Goal: Information Seeking & Learning: Learn about a topic

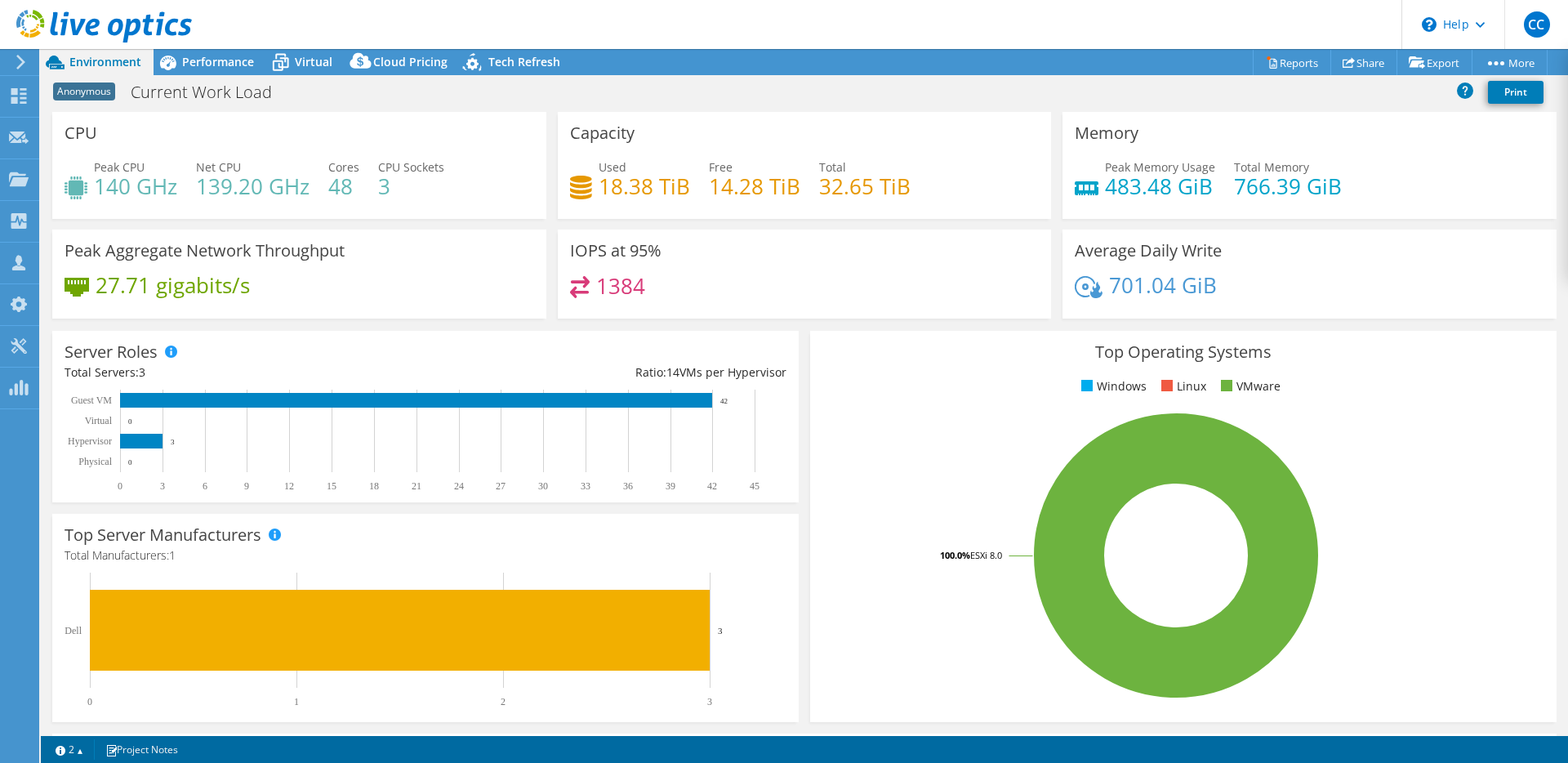
select select "USD"
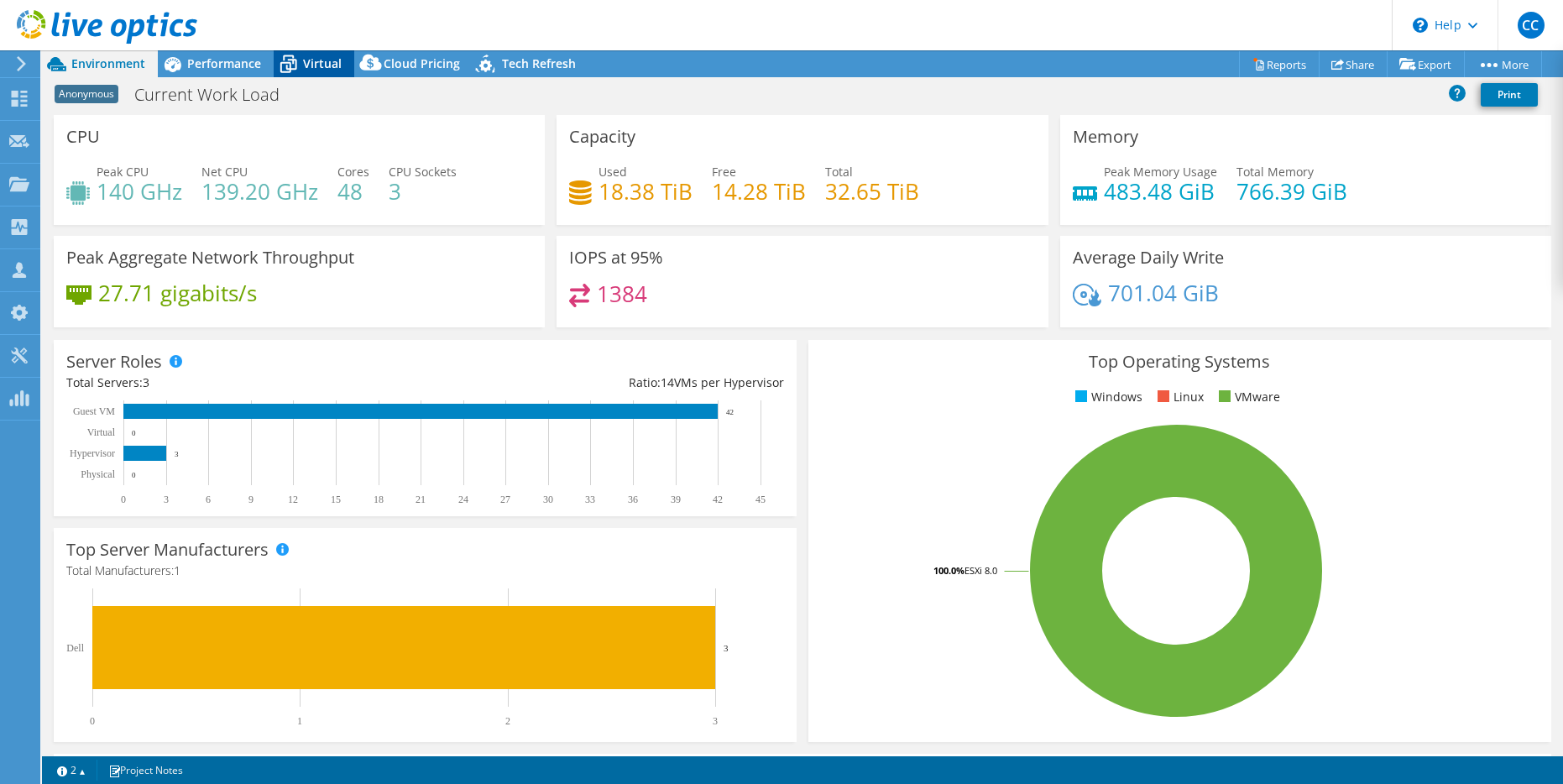
click at [330, 74] on div "Virtual" at bounding box center [314, 63] width 80 height 26
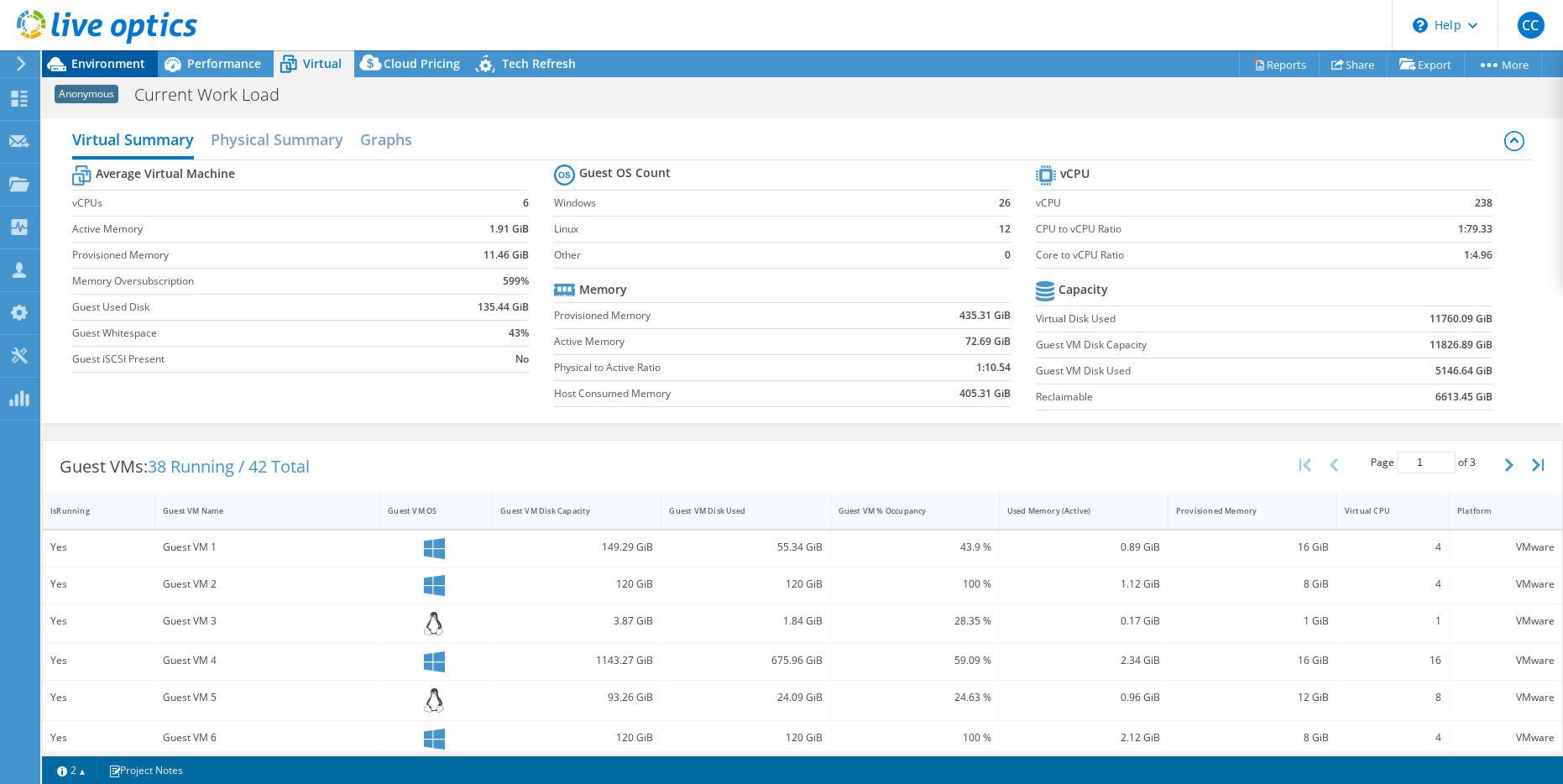
click at [99, 68] on span "Environment" at bounding box center [108, 63] width 74 height 16
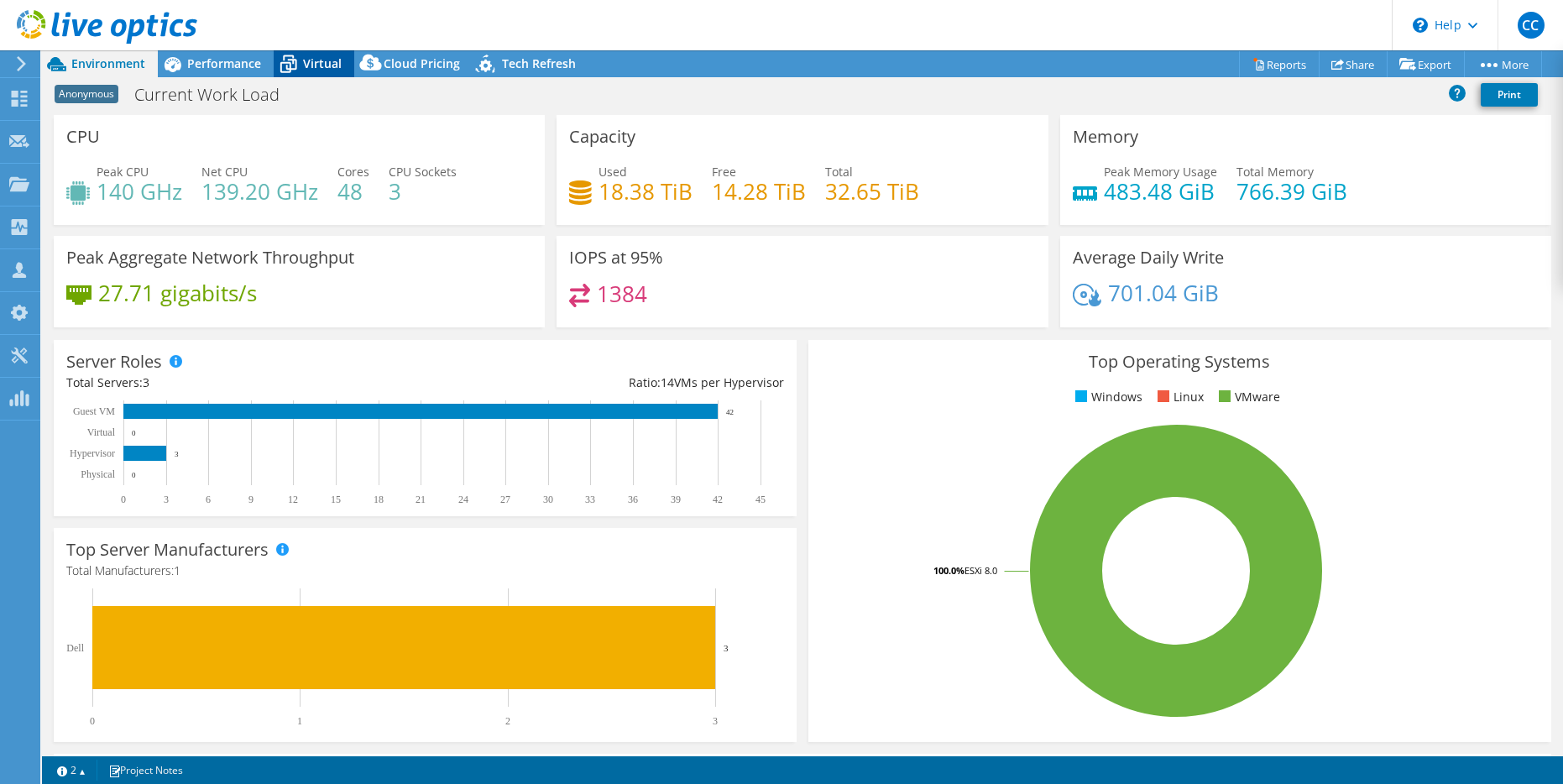
click at [329, 63] on span "Virtual" at bounding box center [322, 63] width 38 height 16
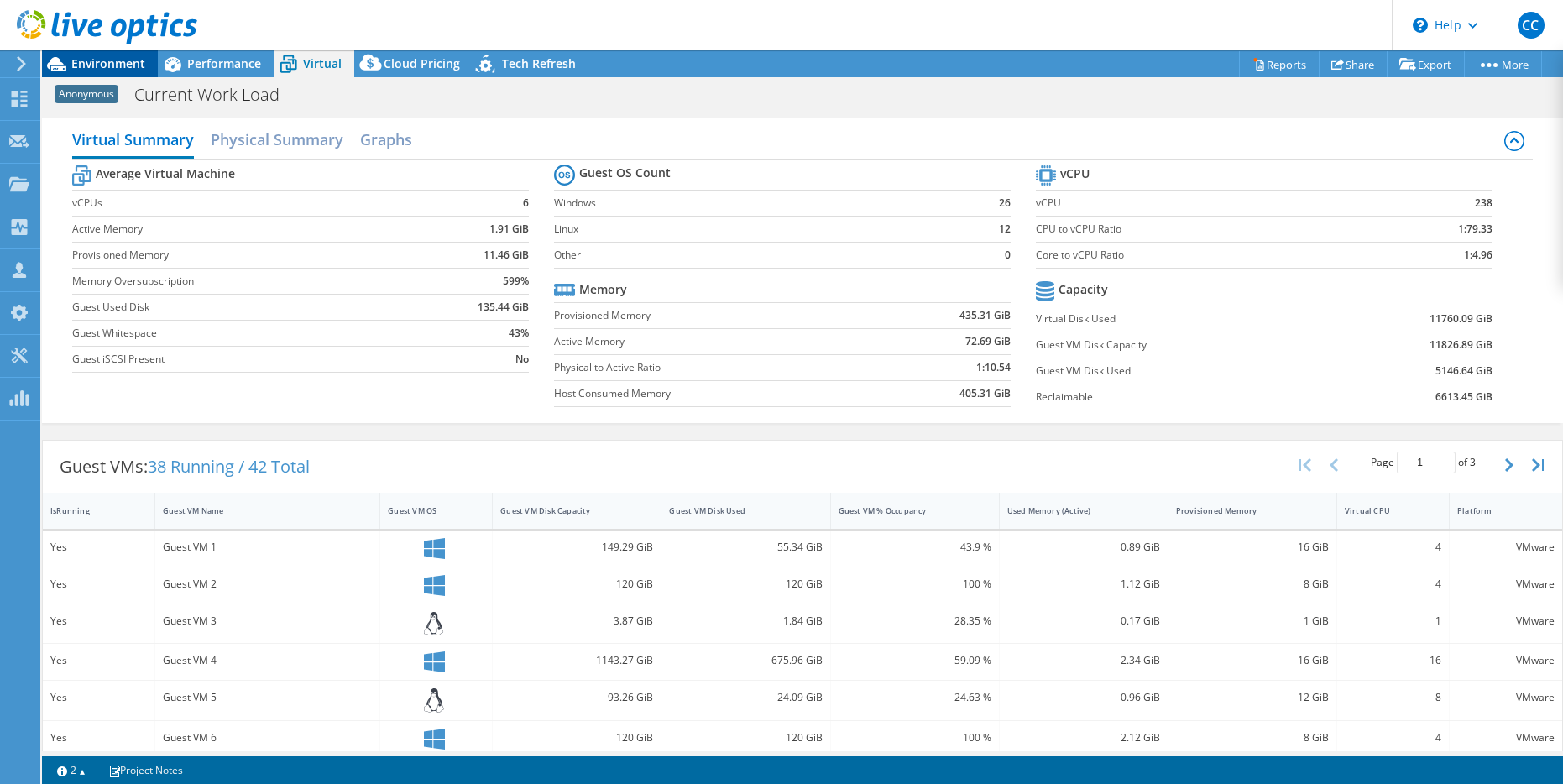
click at [125, 65] on span "Environment" at bounding box center [108, 63] width 74 height 16
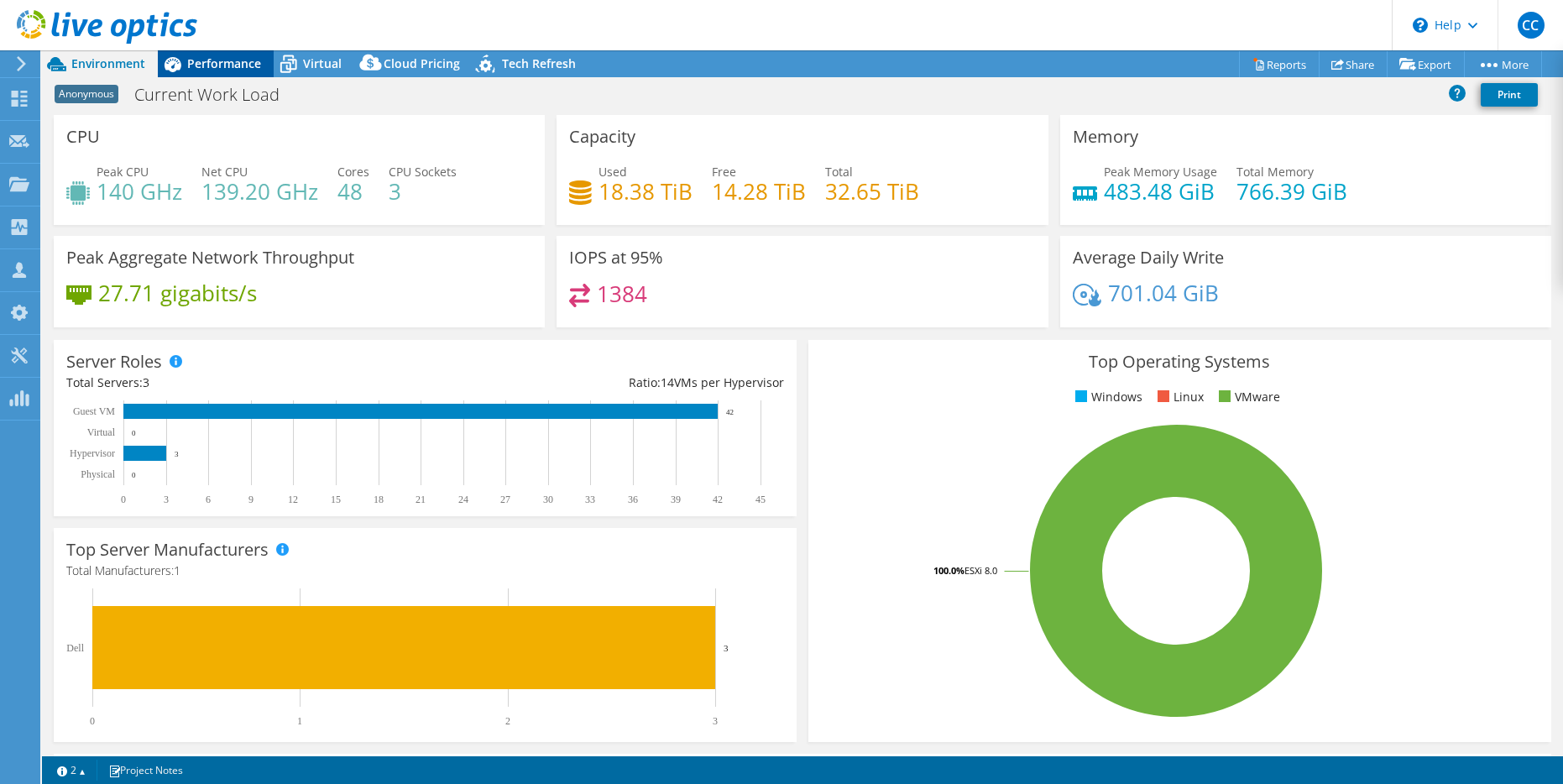
click at [253, 64] on span "Performance" at bounding box center [224, 63] width 74 height 16
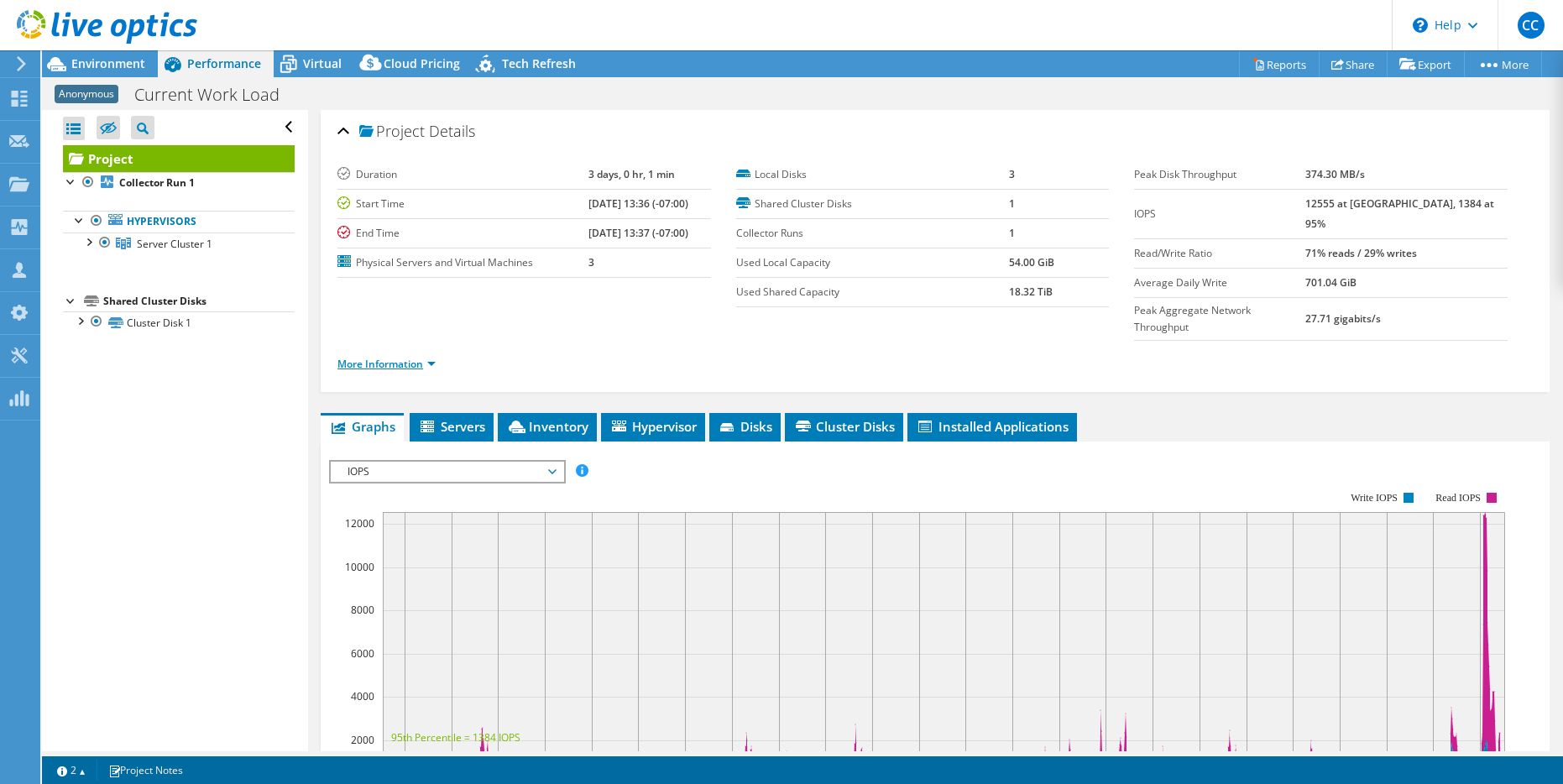
click at [425, 357] on link "More Information" at bounding box center [387, 364] width 99 height 15
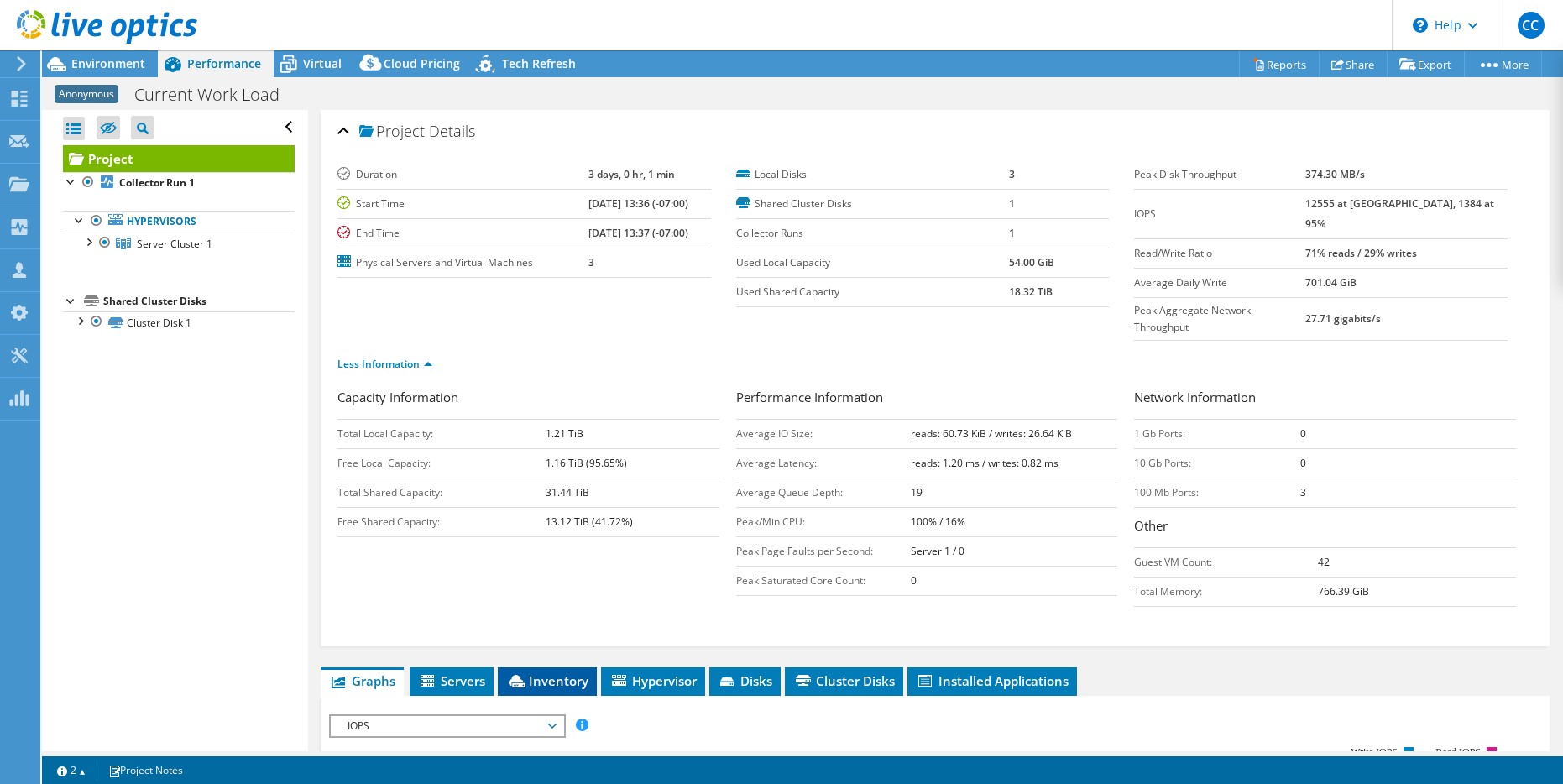
click at [561, 667] on li "Inventory" at bounding box center [547, 681] width 100 height 28
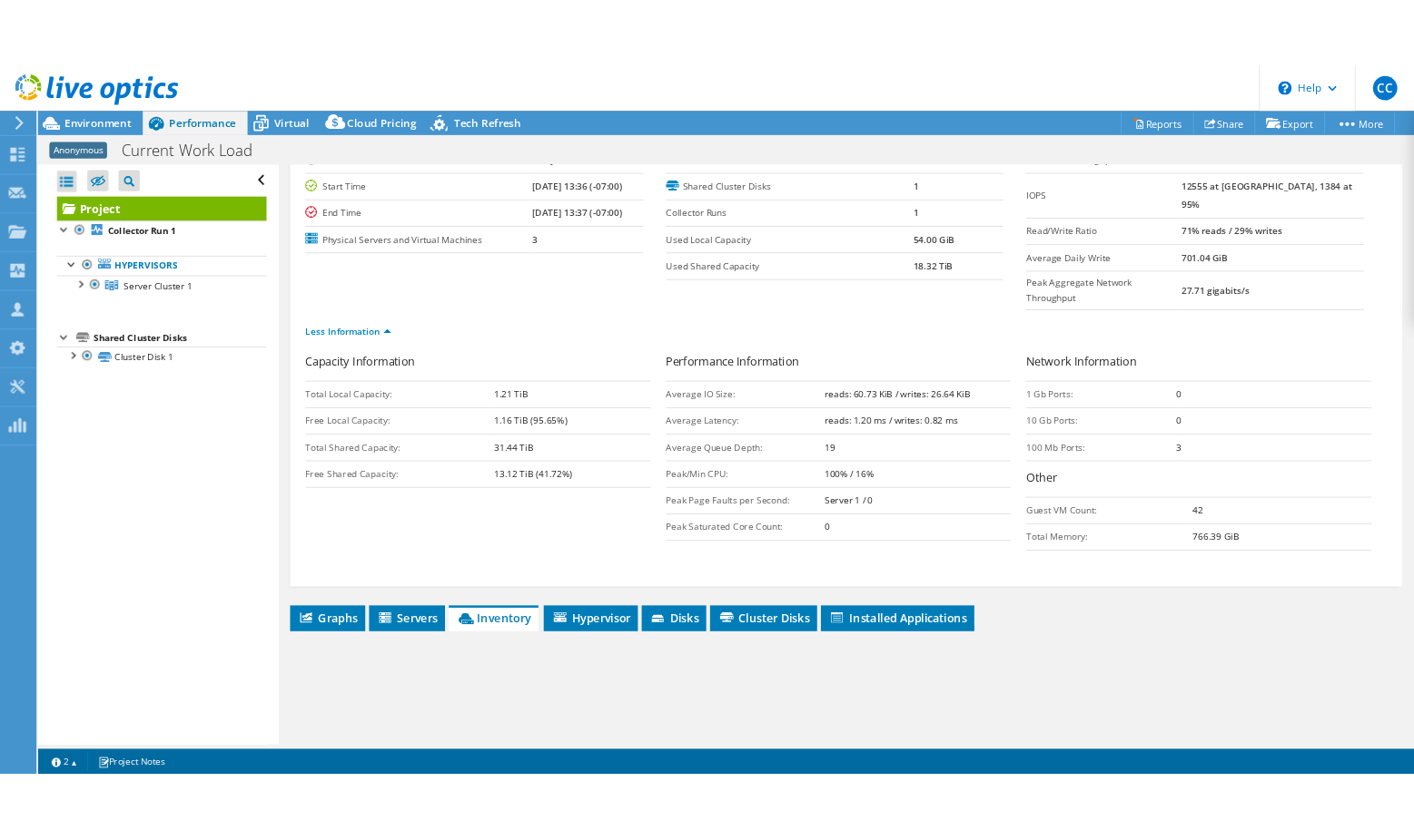
scroll to position [337, 0]
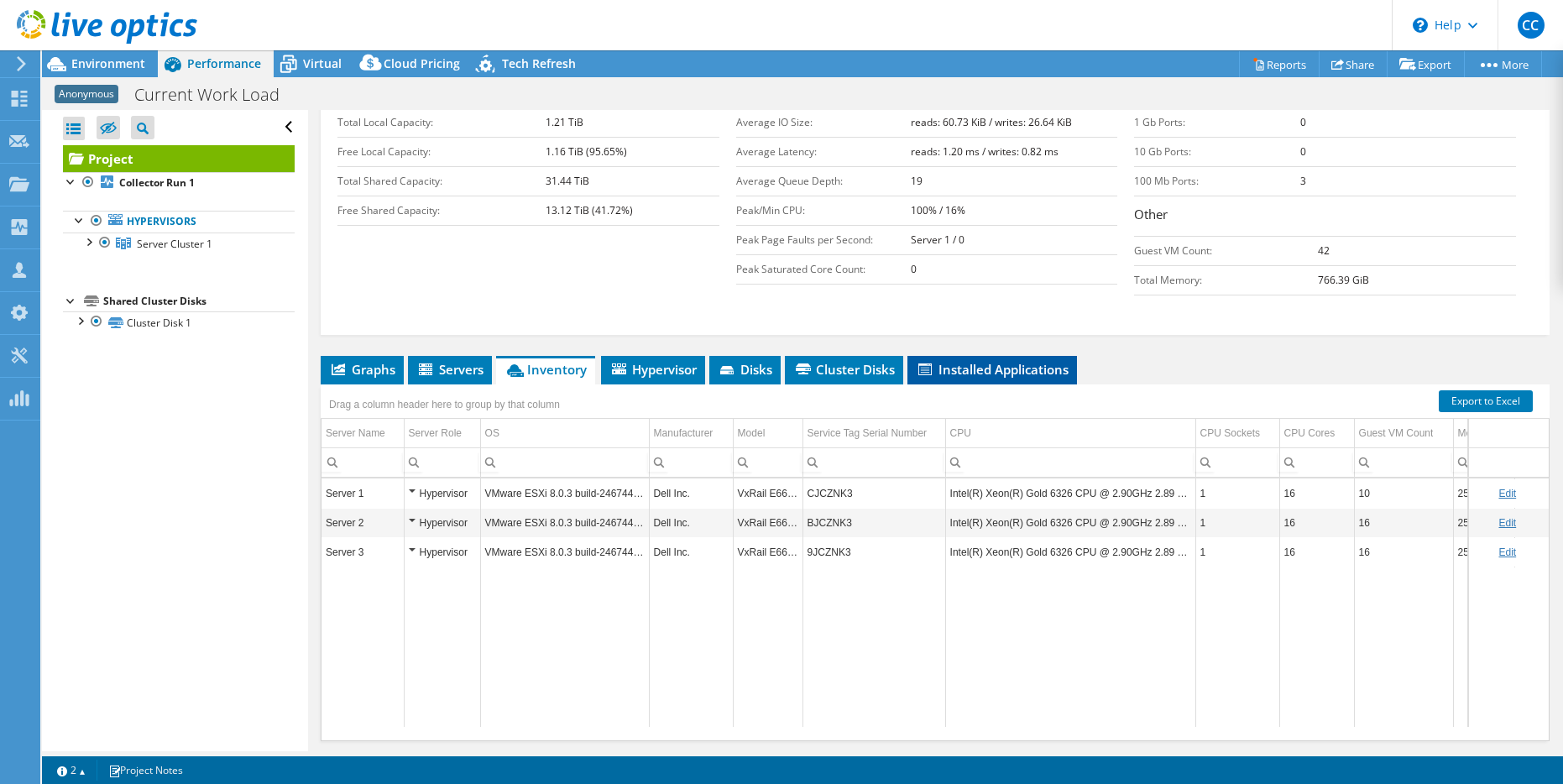
click at [992, 361] on span "Installed Applications" at bounding box center [991, 369] width 152 height 16
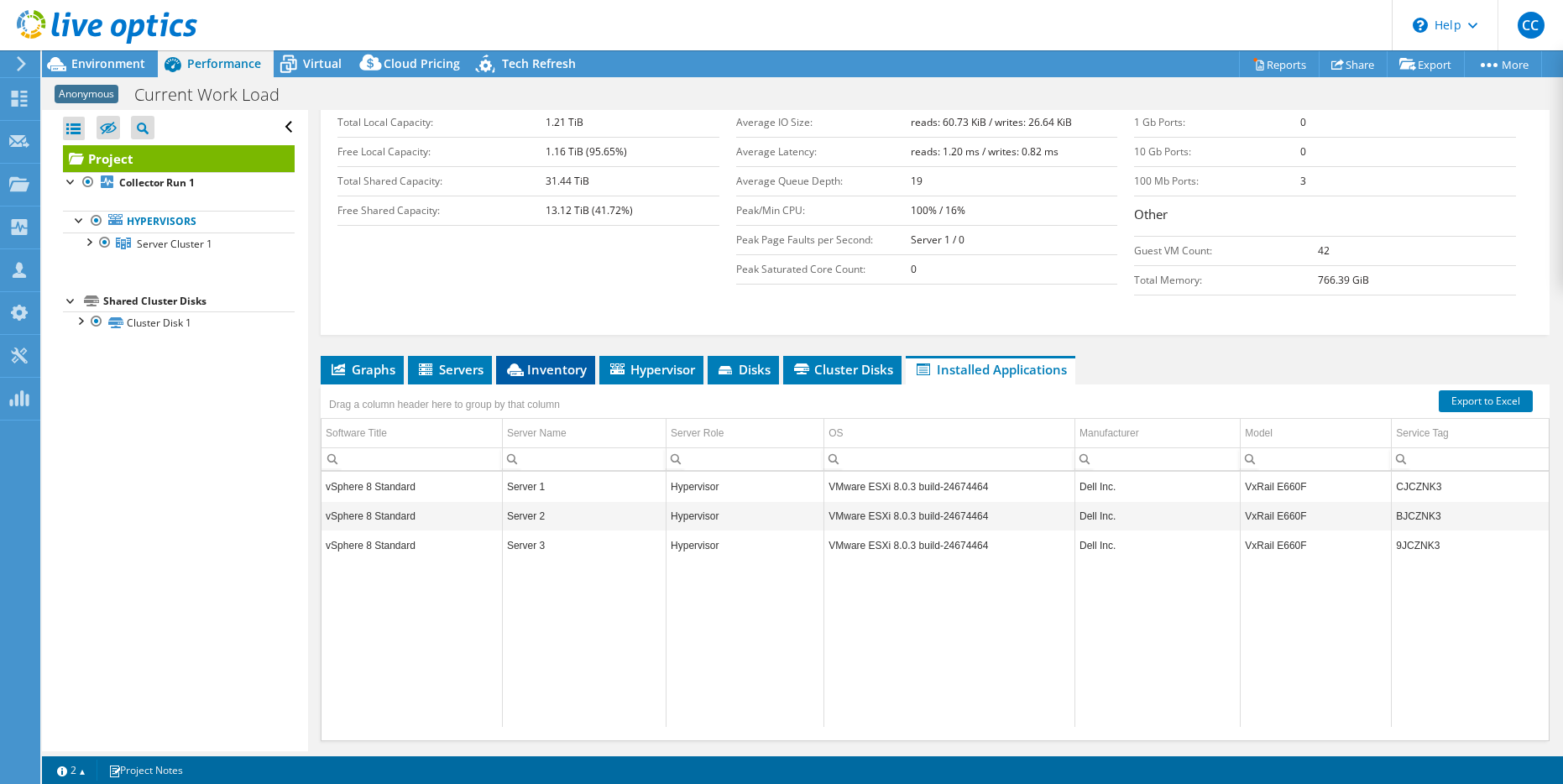
click at [546, 361] on span "Inventory" at bounding box center [546, 369] width 82 height 16
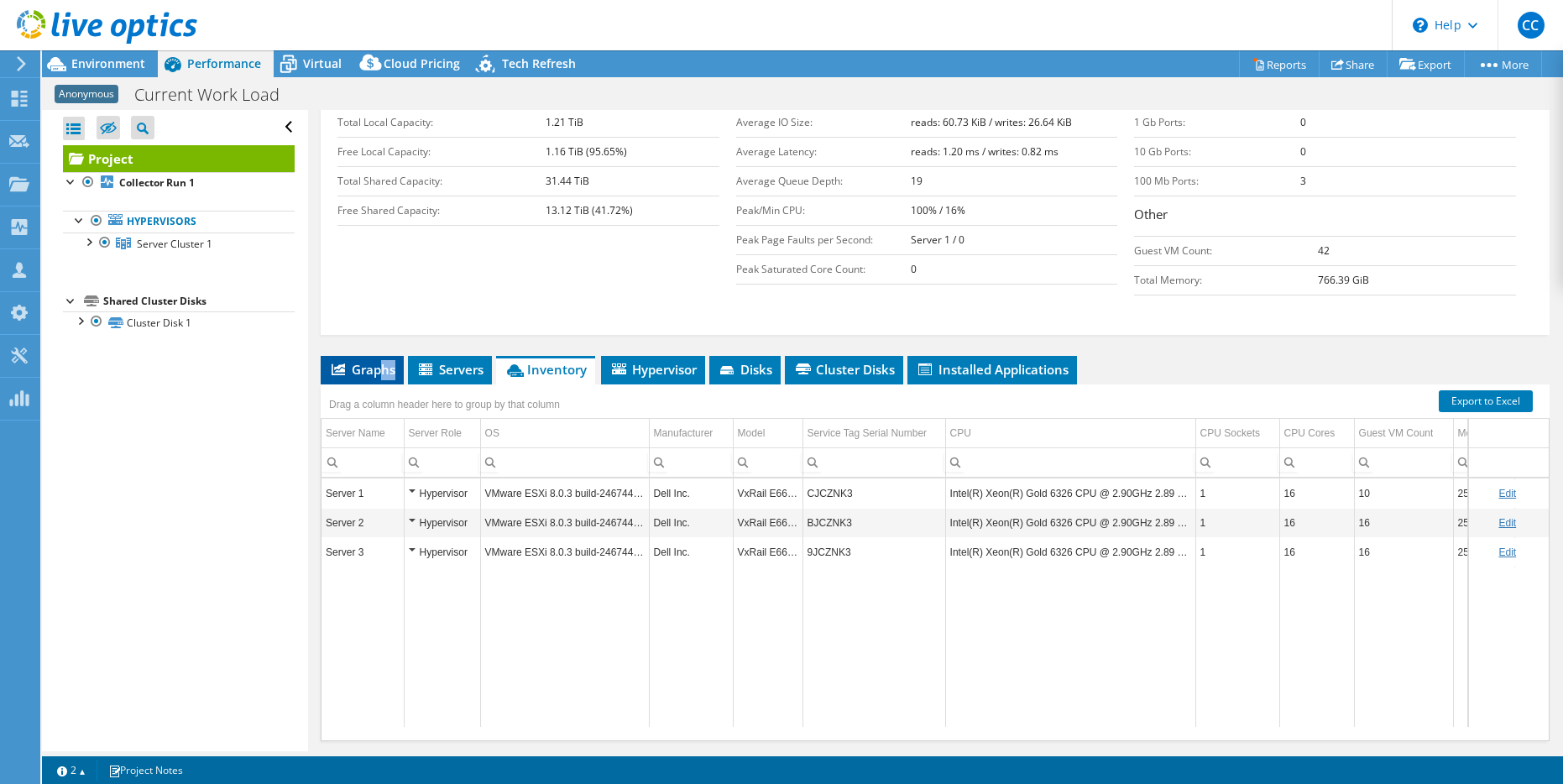
click at [380, 356] on li "Graphs" at bounding box center [362, 370] width 83 height 28
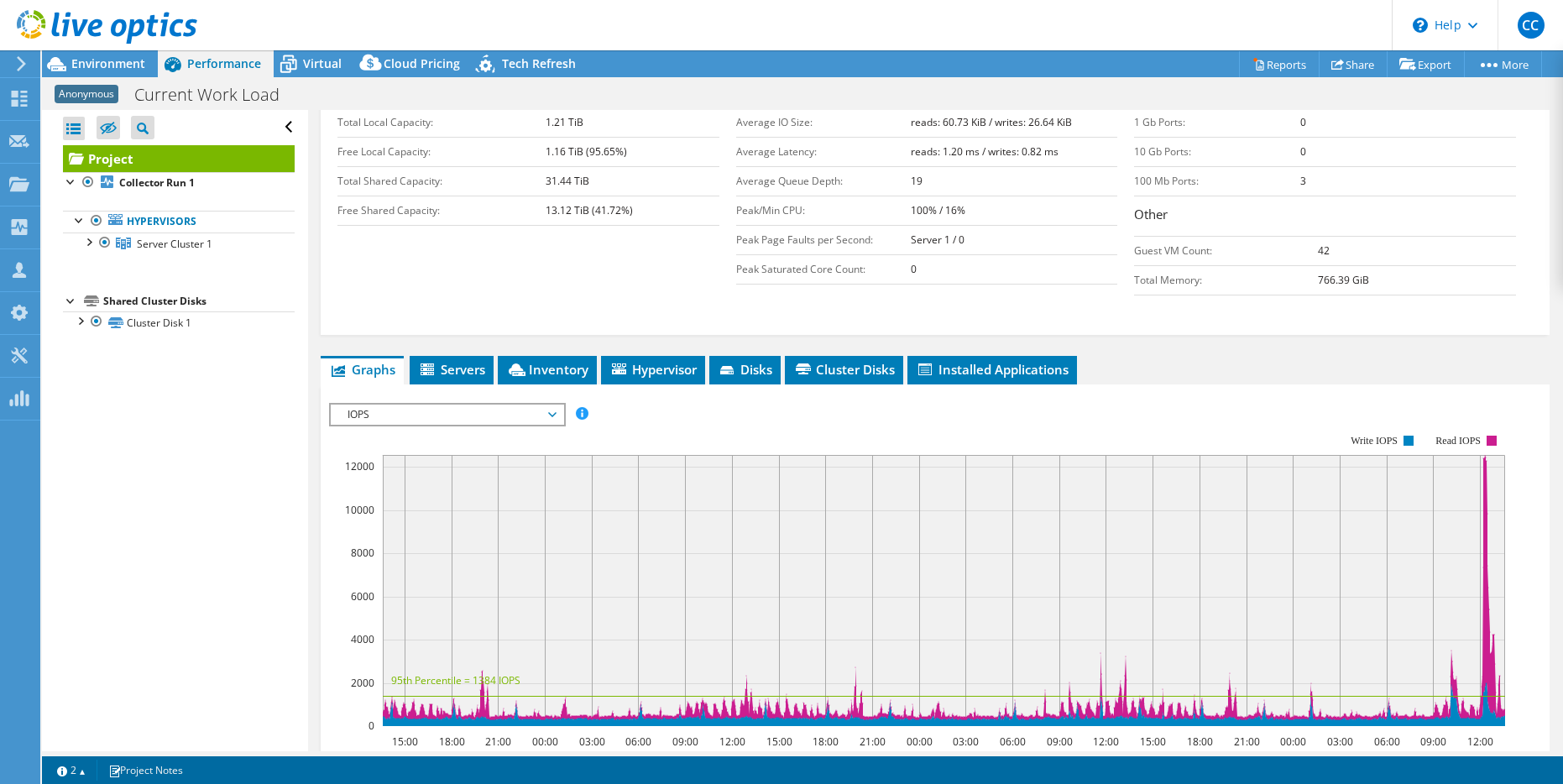
click at [414, 404] on span "IOPS" at bounding box center [446, 414] width 215 height 20
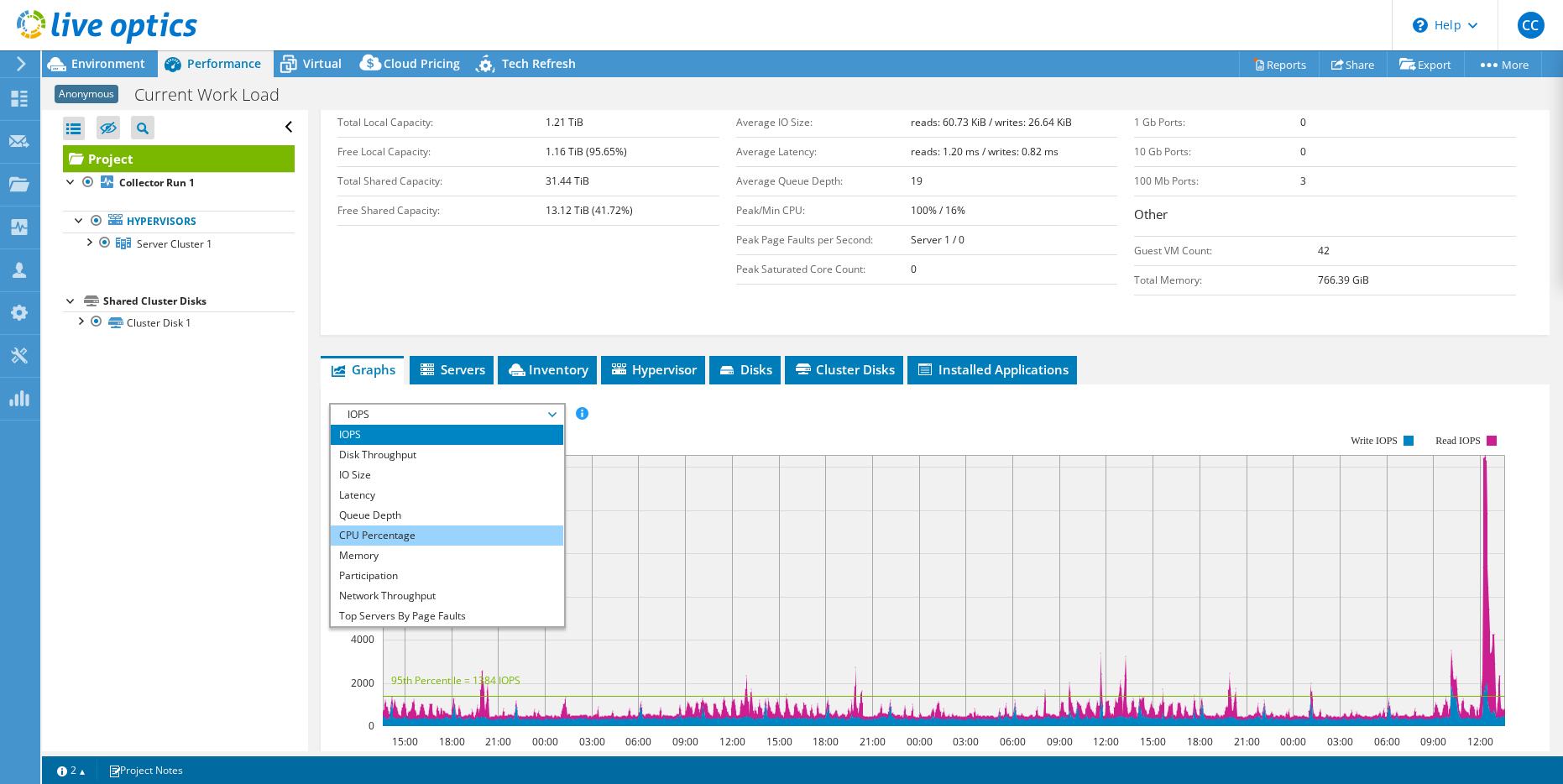
click at [402, 526] on li "CPU Percentage" at bounding box center [446, 536] width 233 height 20
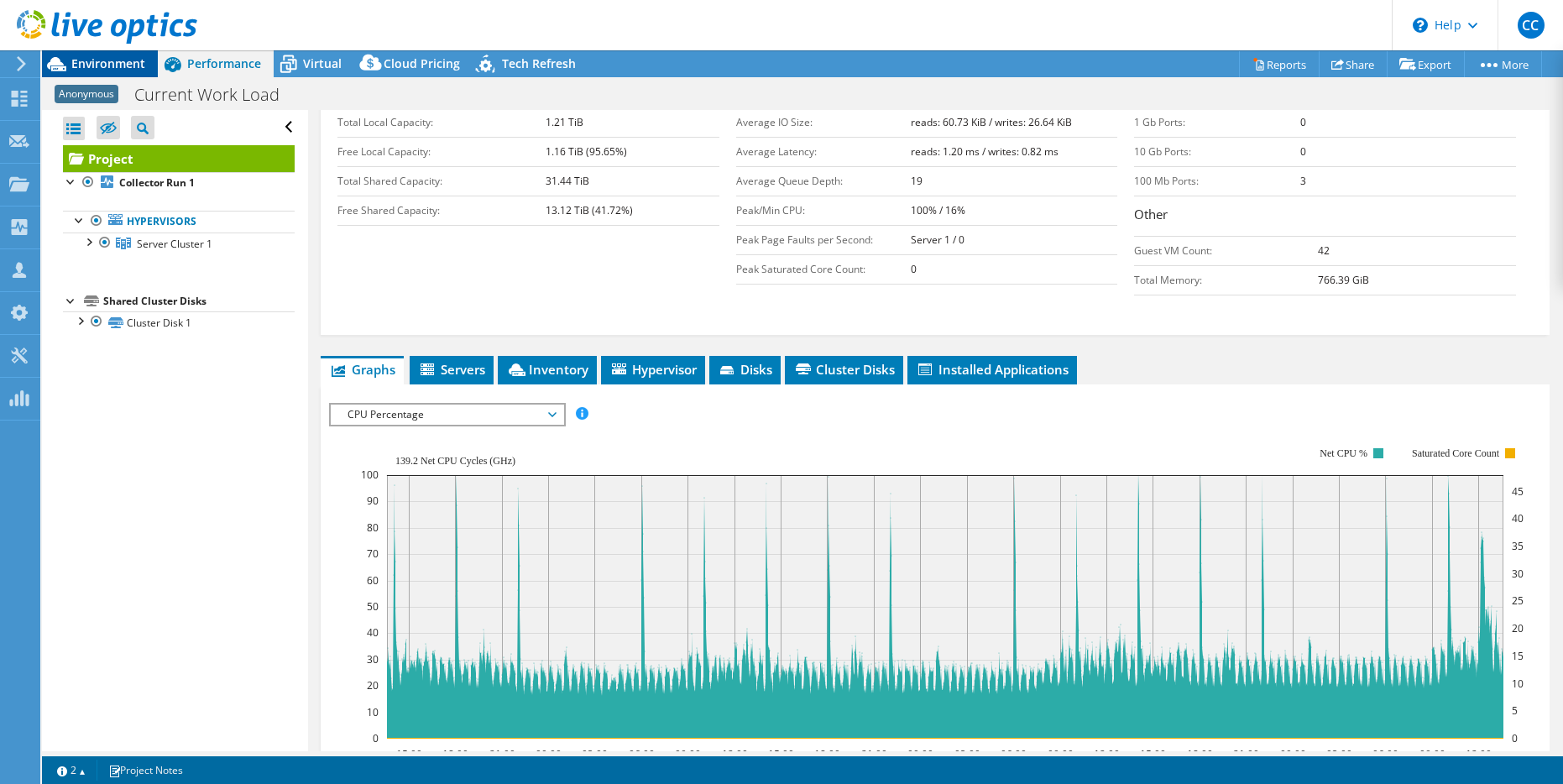
click at [135, 73] on div "Environment" at bounding box center [100, 63] width 116 height 26
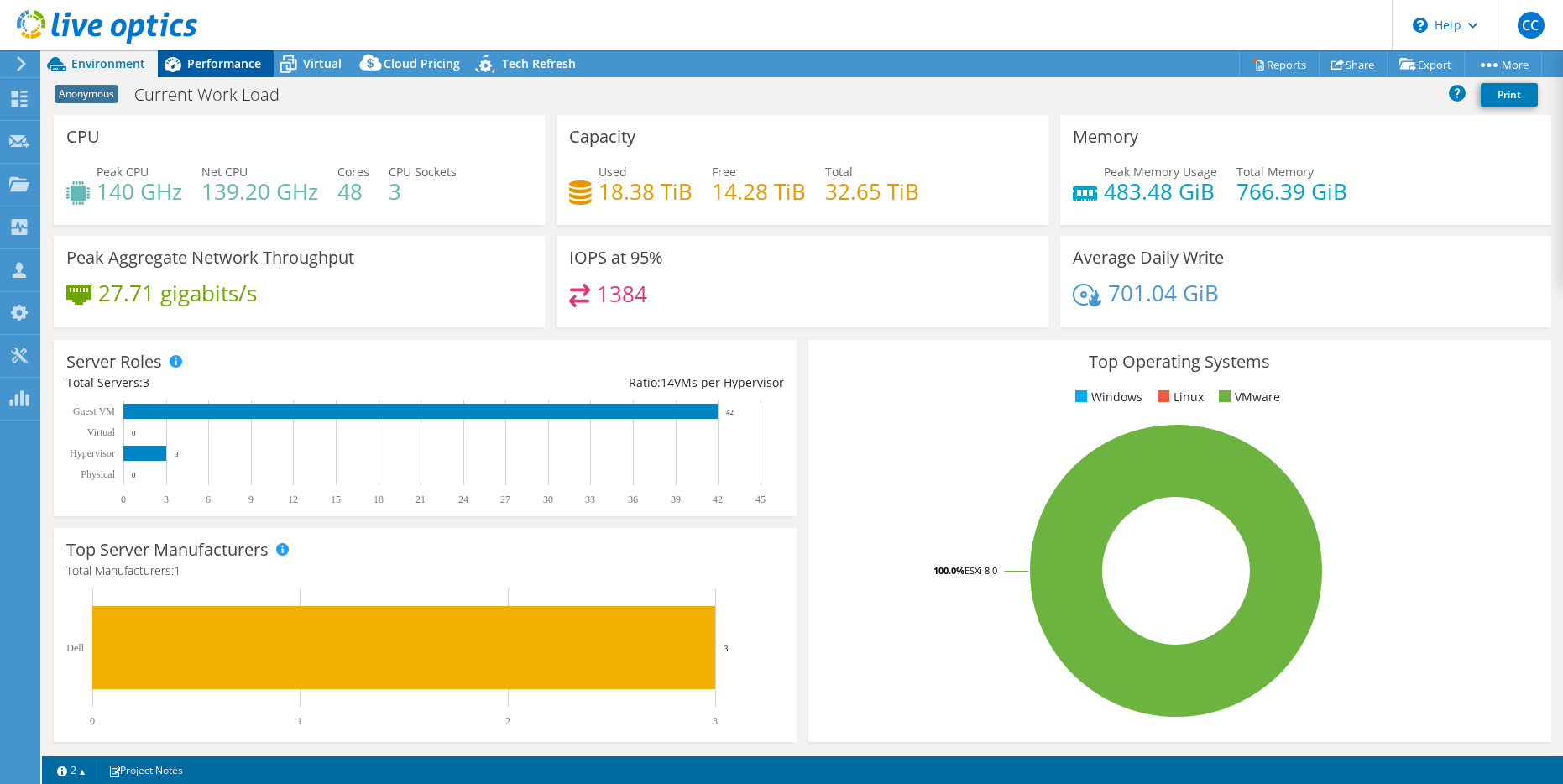
click at [197, 69] on span "Performance" at bounding box center [224, 63] width 74 height 16
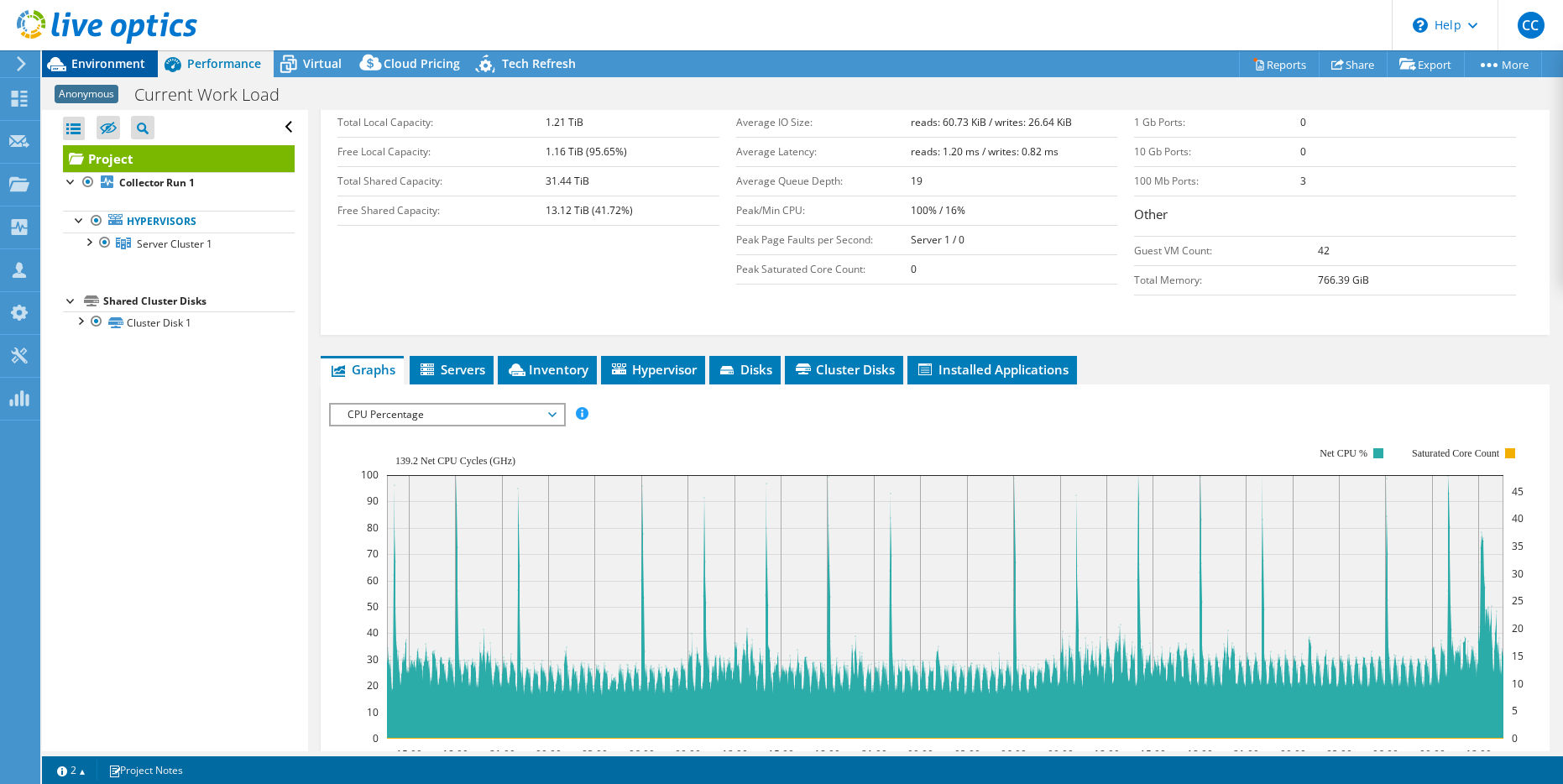
click at [121, 62] on span "Environment" at bounding box center [108, 63] width 74 height 16
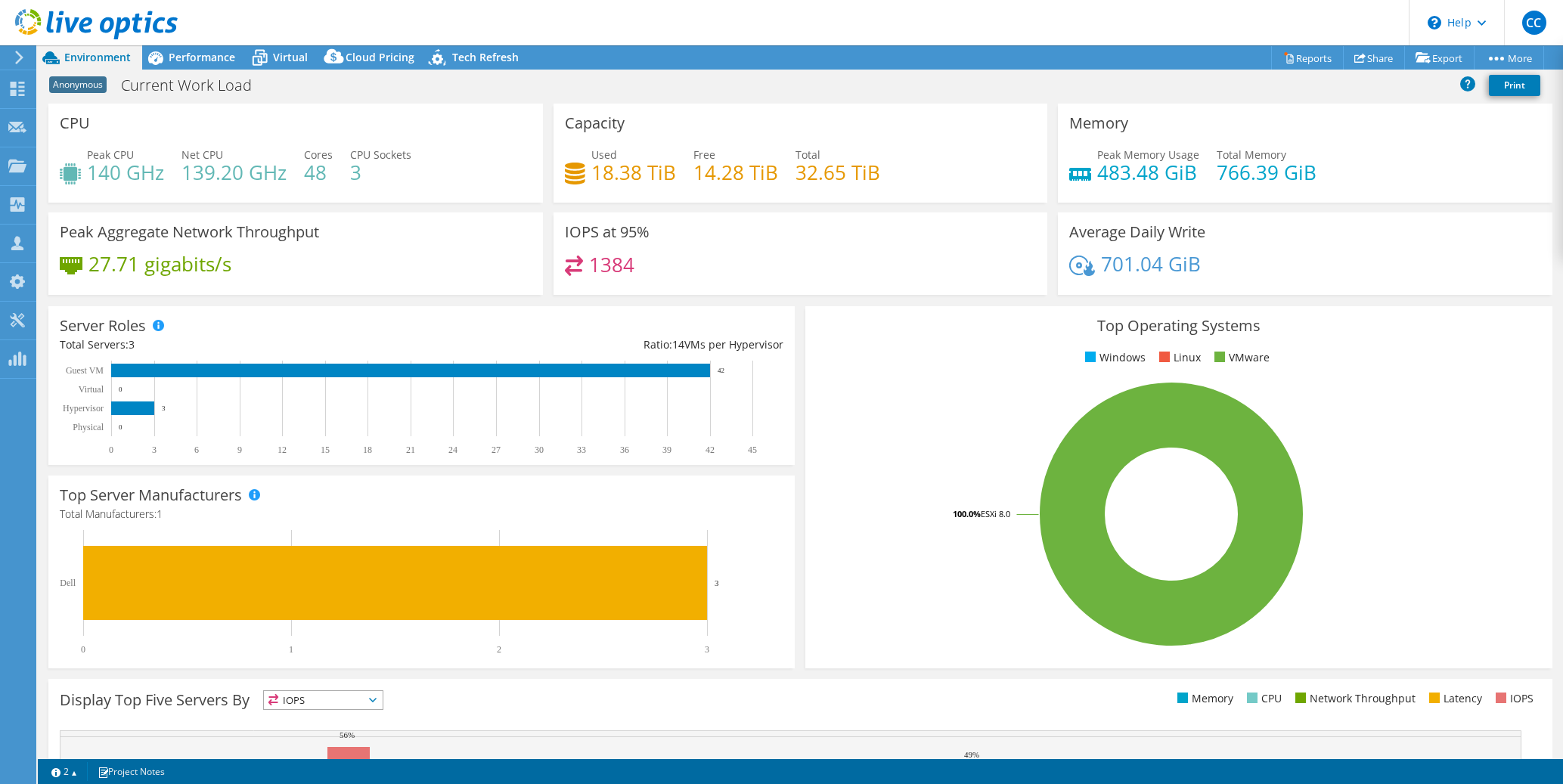
select select "USD"
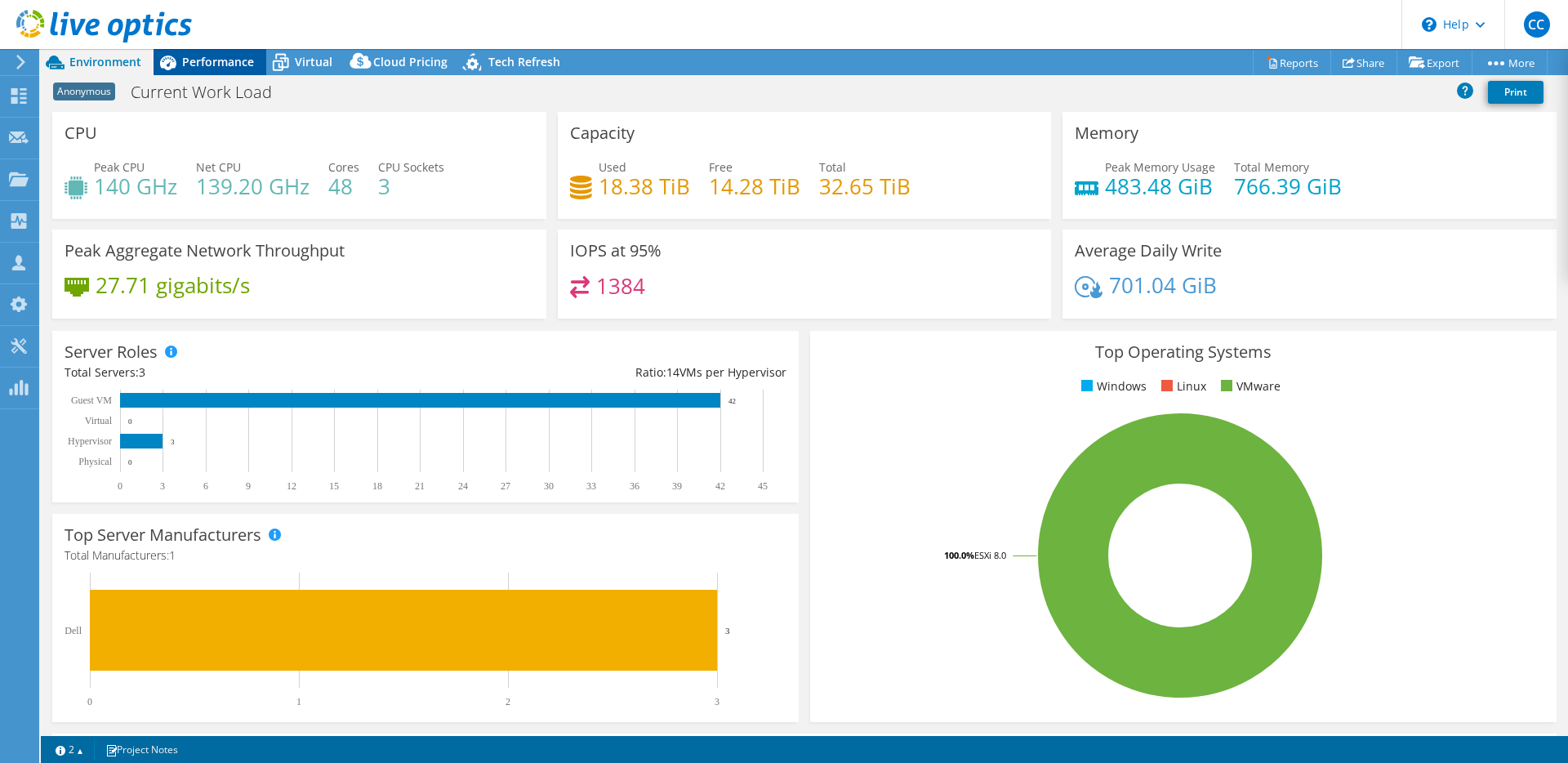
click at [215, 60] on span "Performance" at bounding box center [218, 61] width 72 height 15
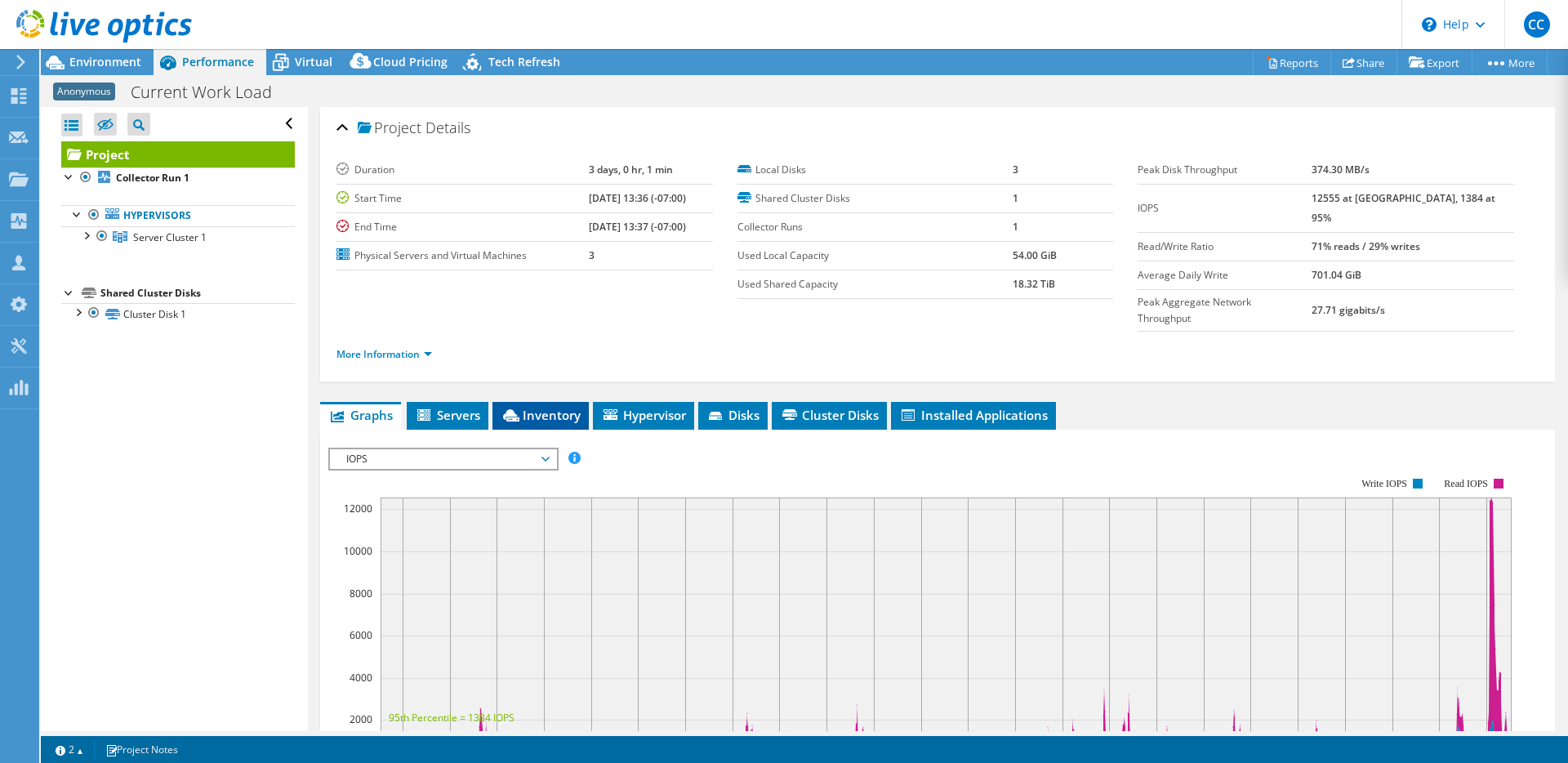
click at [564, 407] on span "Inventory" at bounding box center [541, 415] width 80 height 16
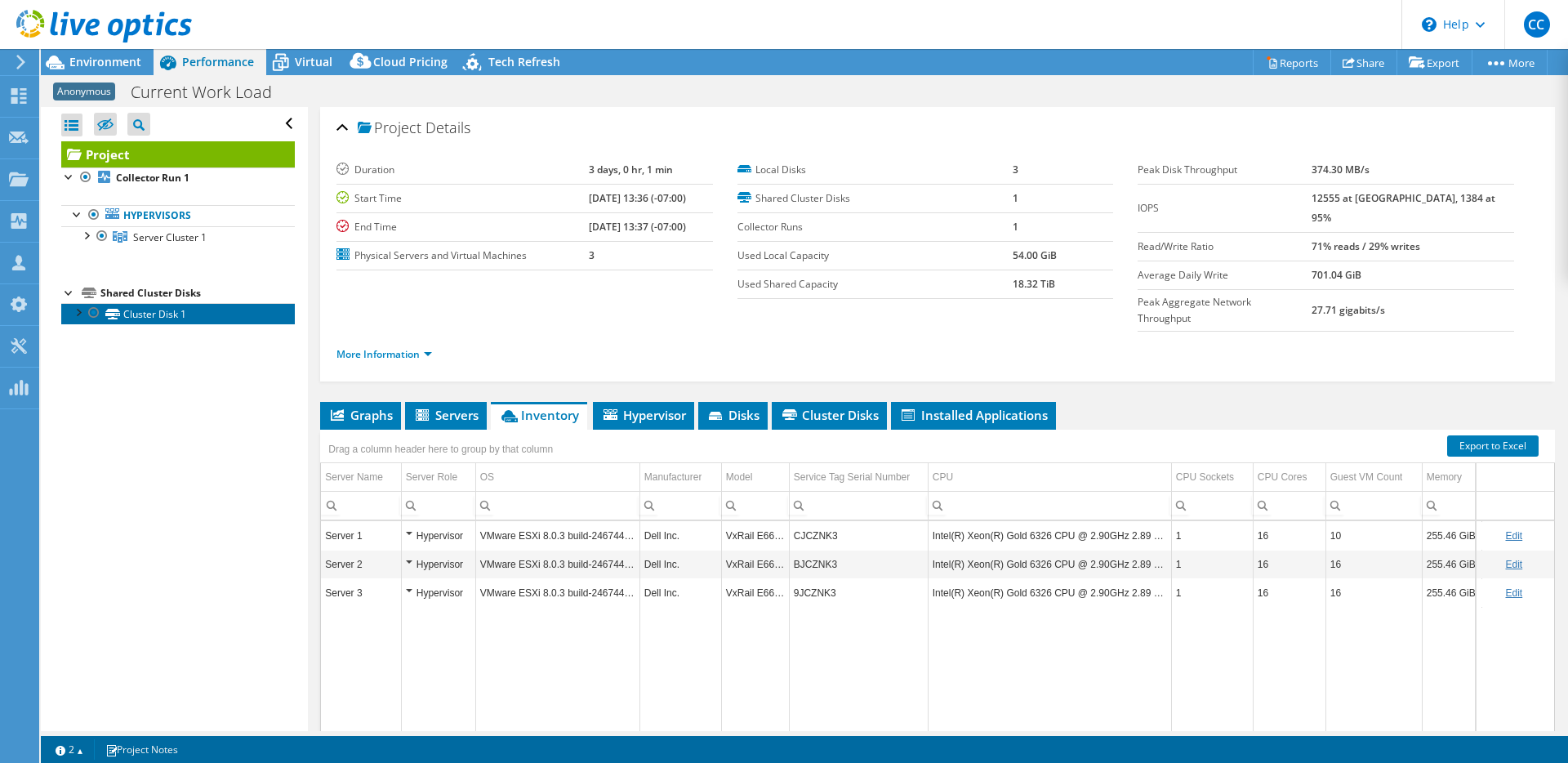
click at [178, 324] on link "Cluster Disk 1" at bounding box center [178, 314] width 234 height 21
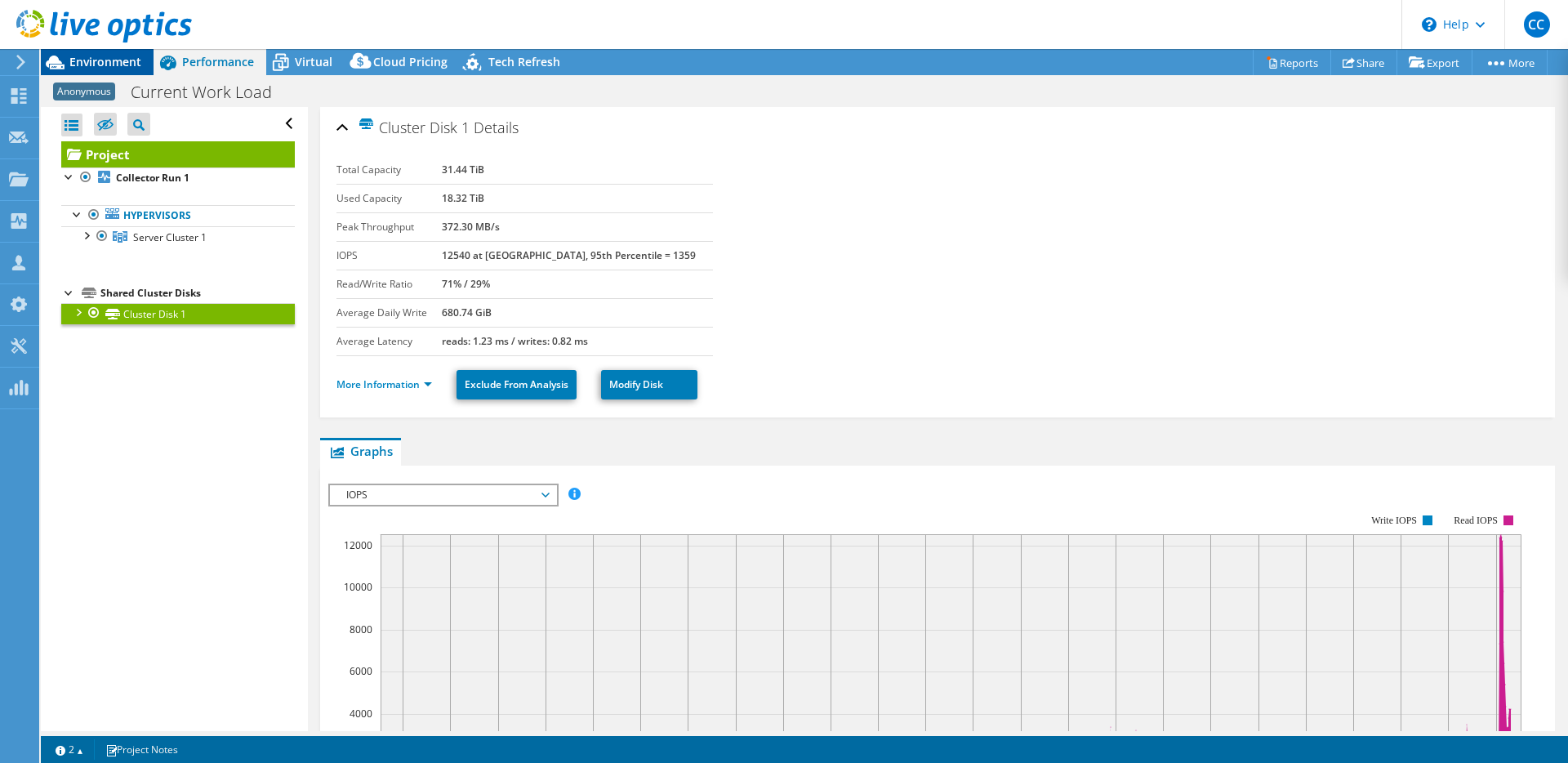
click at [105, 63] on span "Environment" at bounding box center [105, 61] width 72 height 15
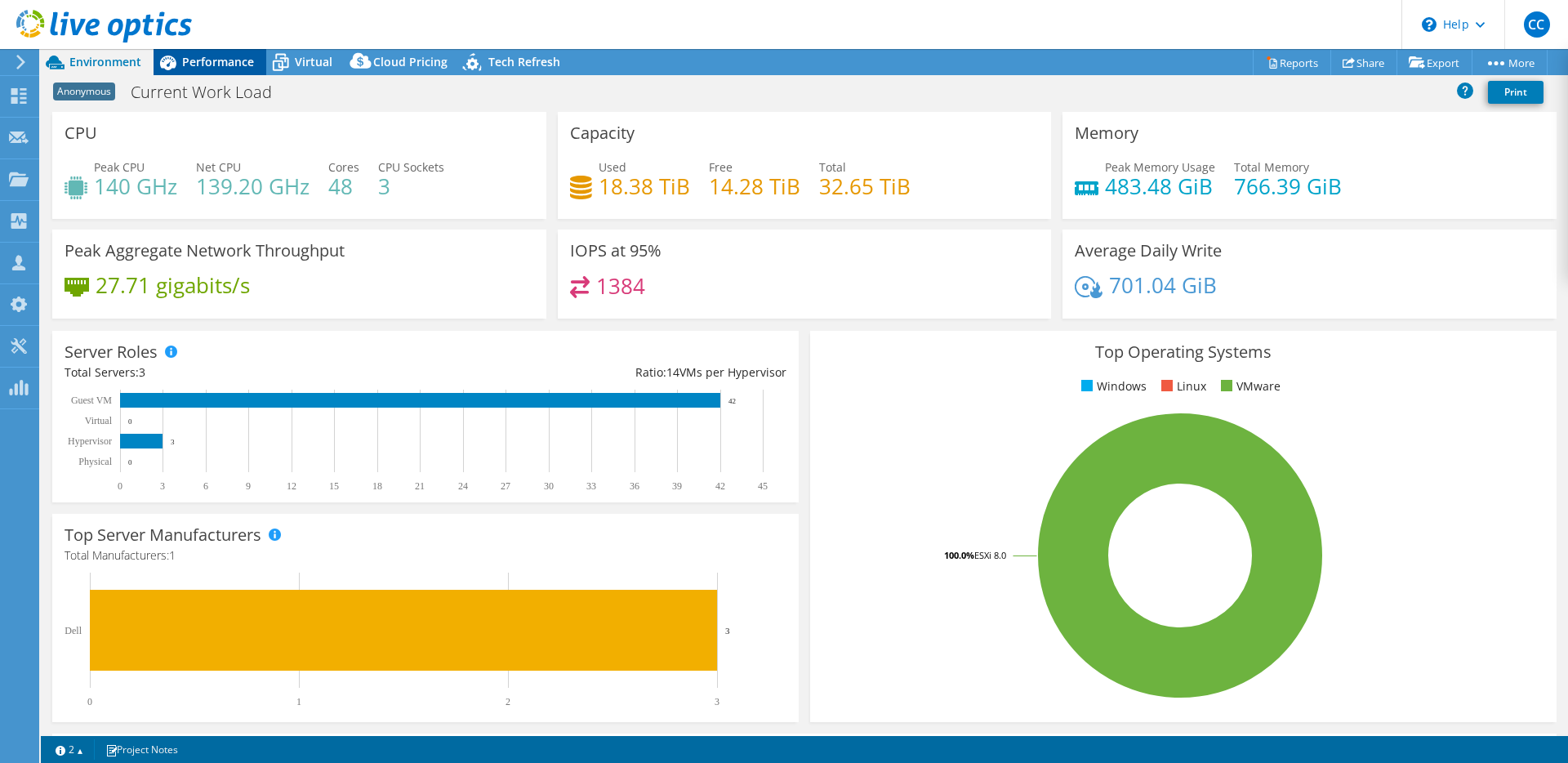
click at [249, 60] on span "Performance" at bounding box center [218, 61] width 72 height 15
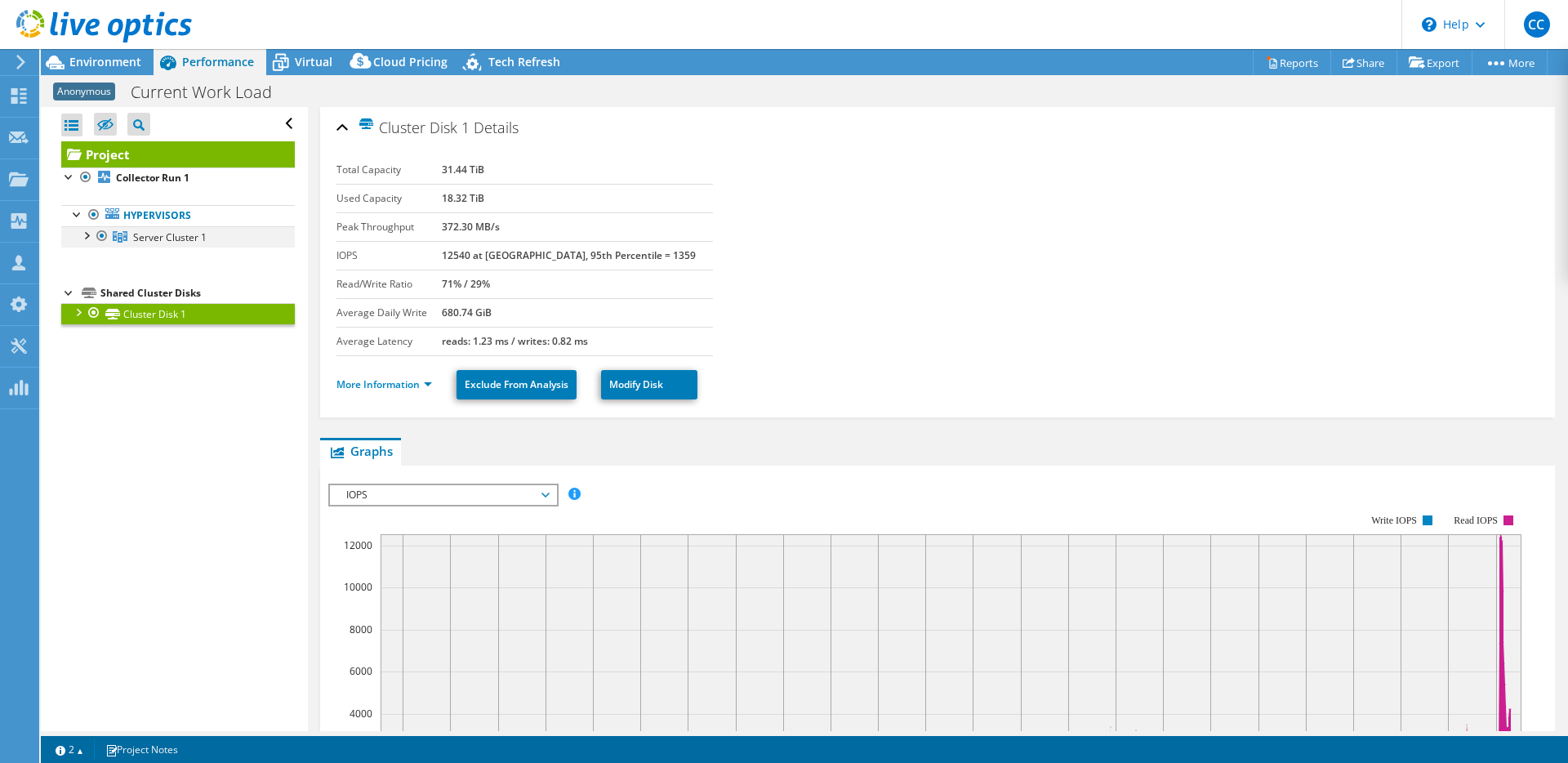
click at [87, 237] on div at bounding box center [85, 234] width 16 height 16
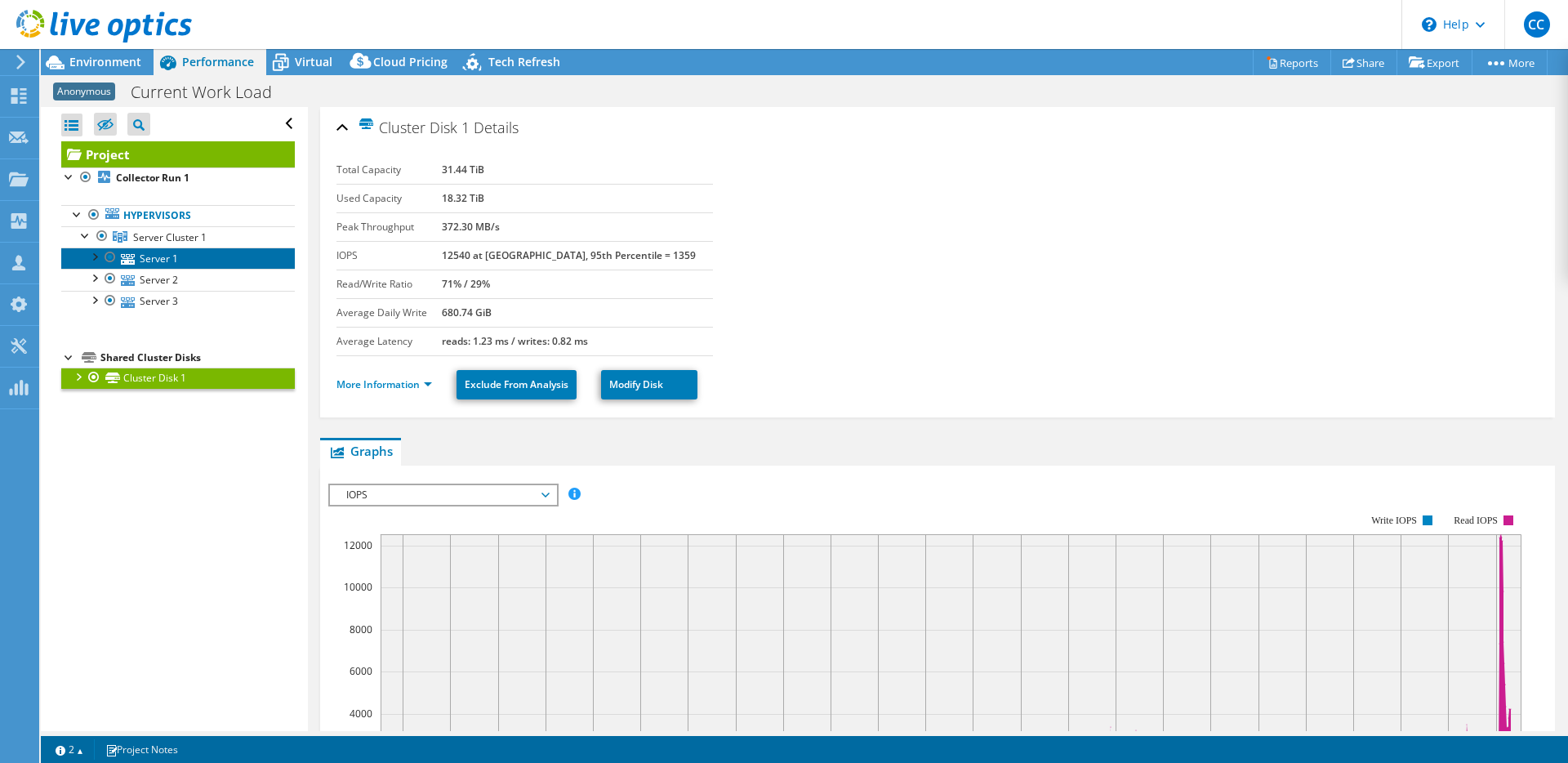
click at [195, 257] on link "Server 1" at bounding box center [178, 258] width 234 height 21
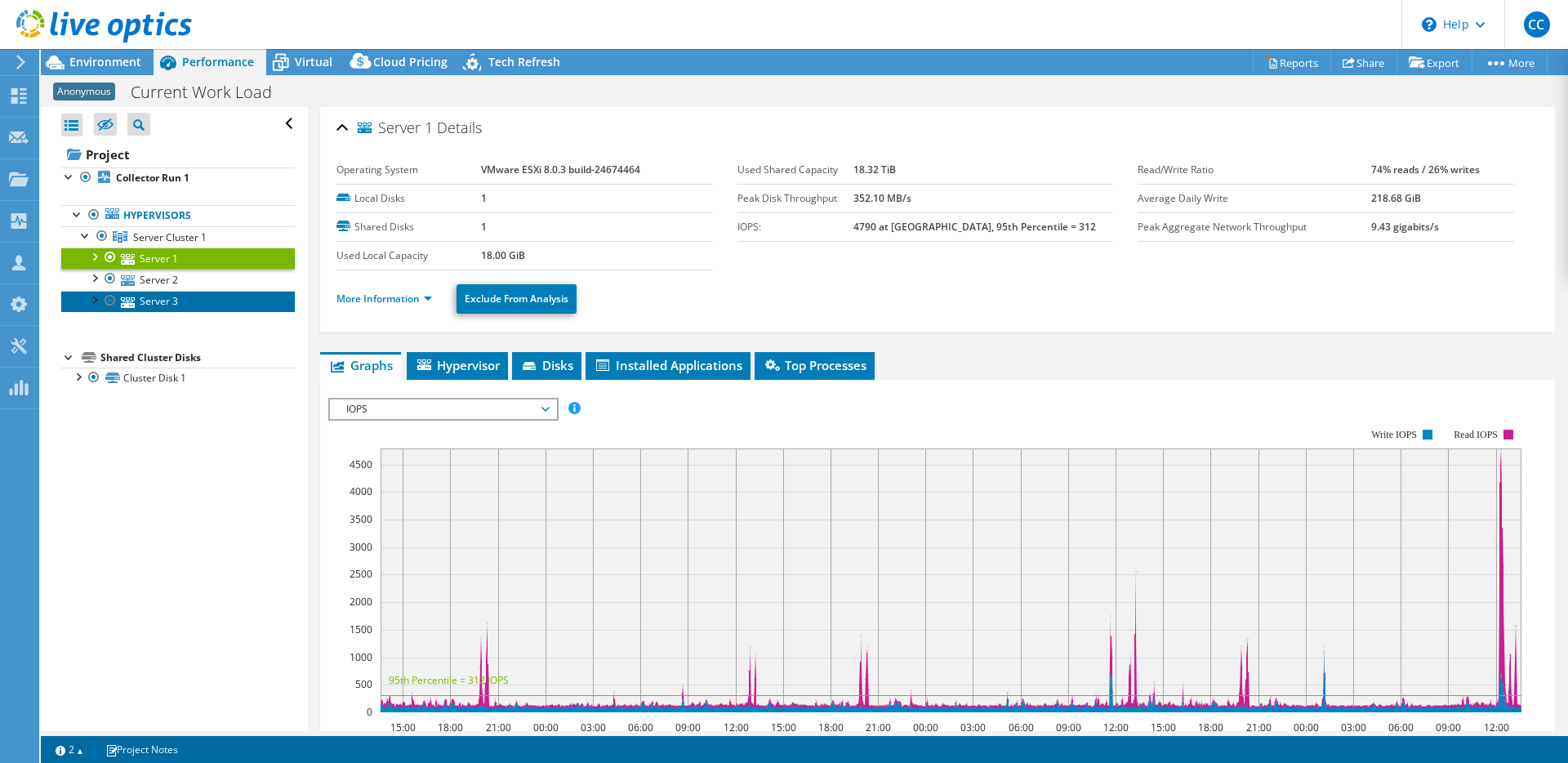
click at [203, 290] on link "Server 3" at bounding box center [178, 301] width 234 height 21
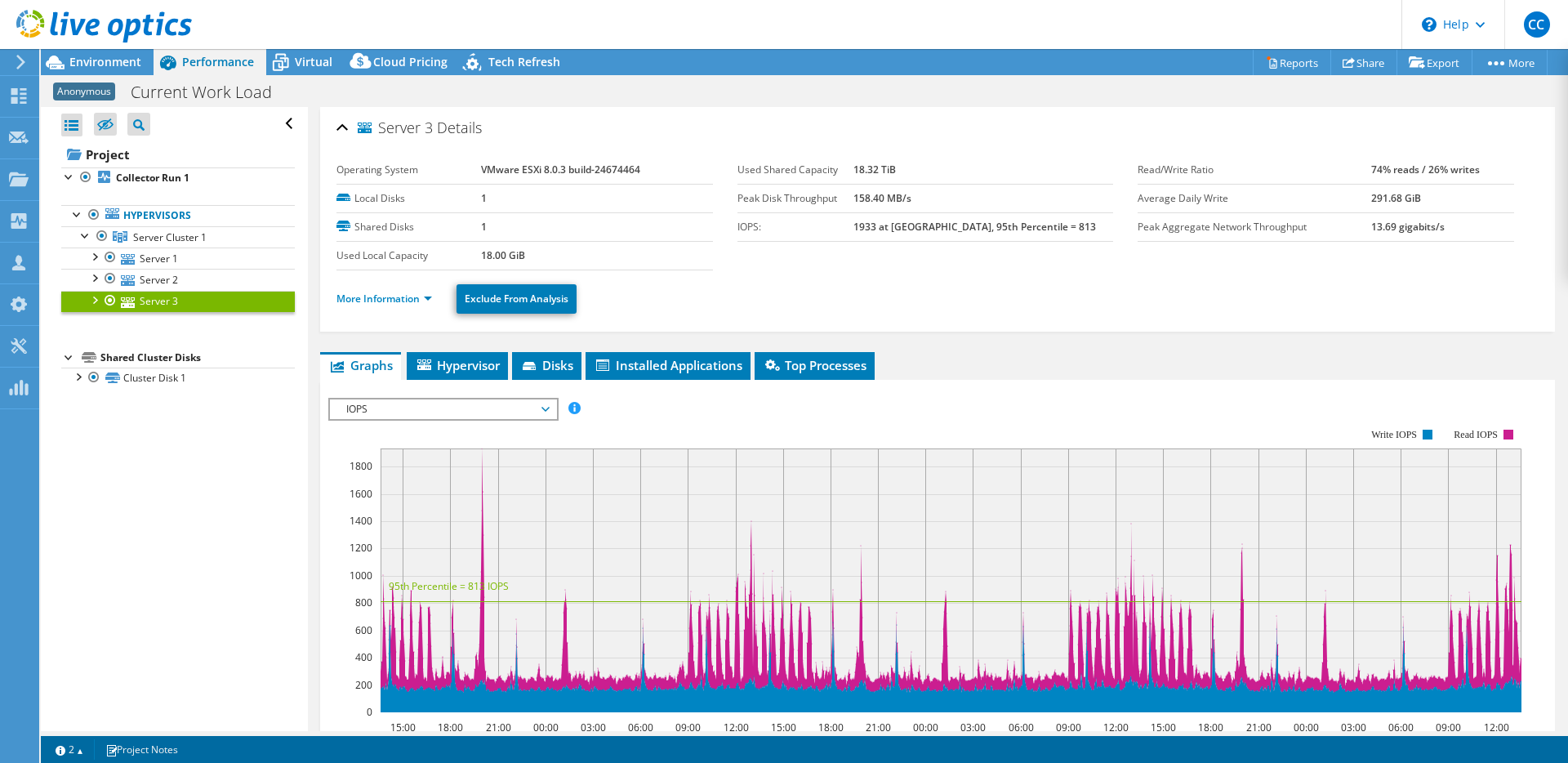
click at [199, 330] on div "Project Collector Run 1 Hypervisors Server Cluster 1" at bounding box center [178, 265] width 234 height 248
click at [193, 281] on link "Server 2" at bounding box center [178, 280] width 234 height 21
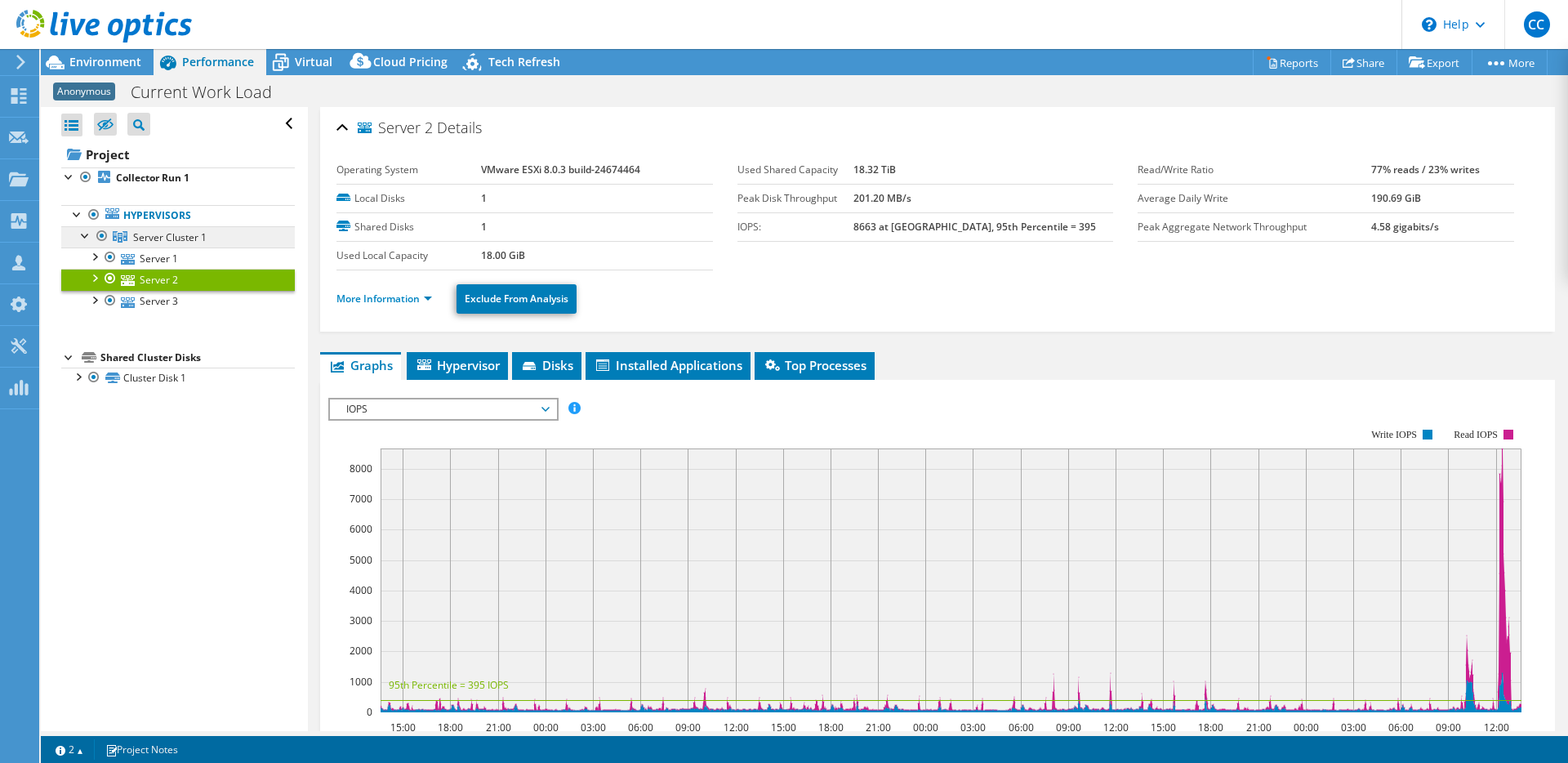
click at [198, 232] on span "Server Cluster 1" at bounding box center [170, 237] width 74 height 14
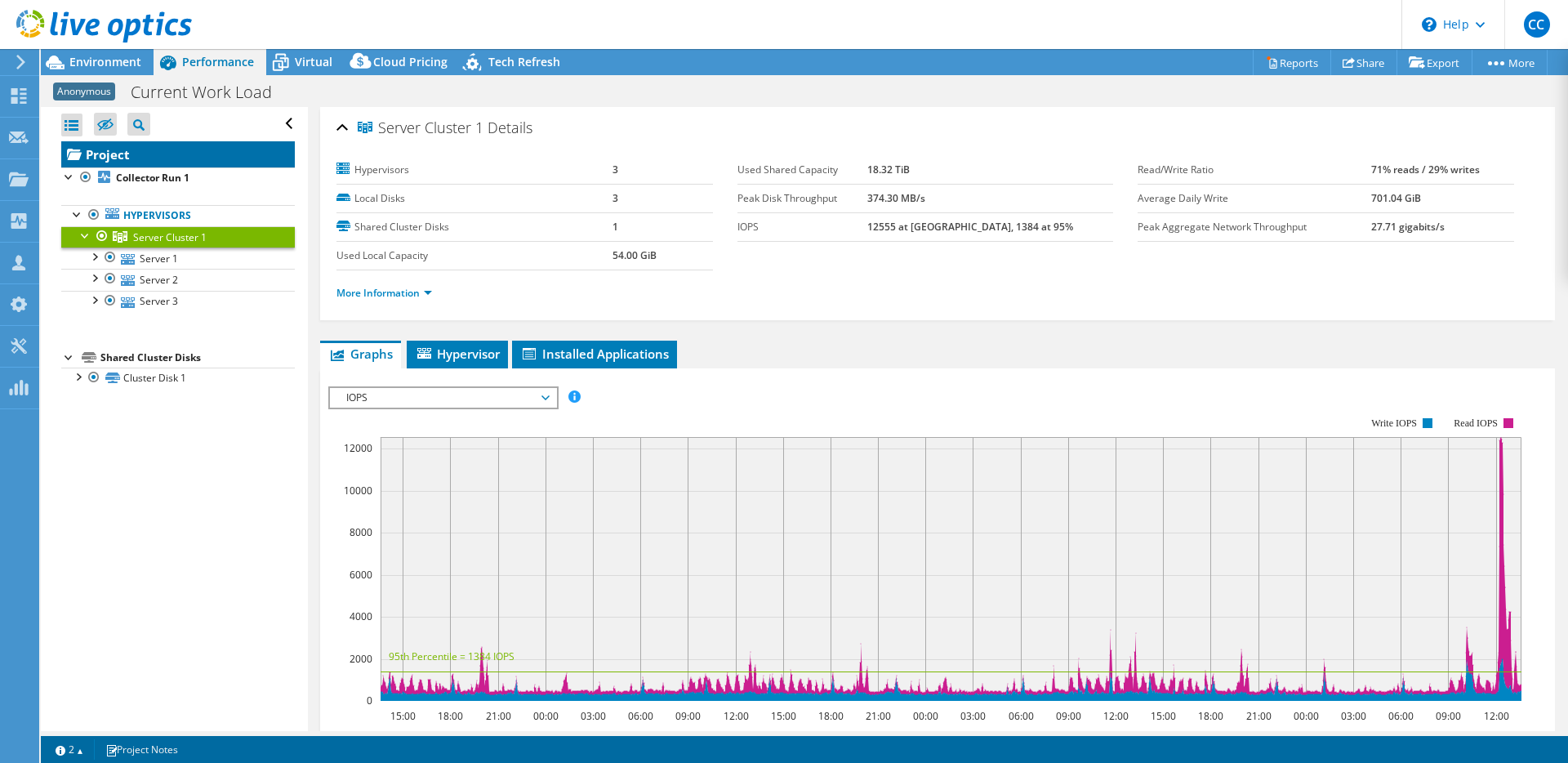
click at [139, 151] on link "Project" at bounding box center [178, 154] width 234 height 26
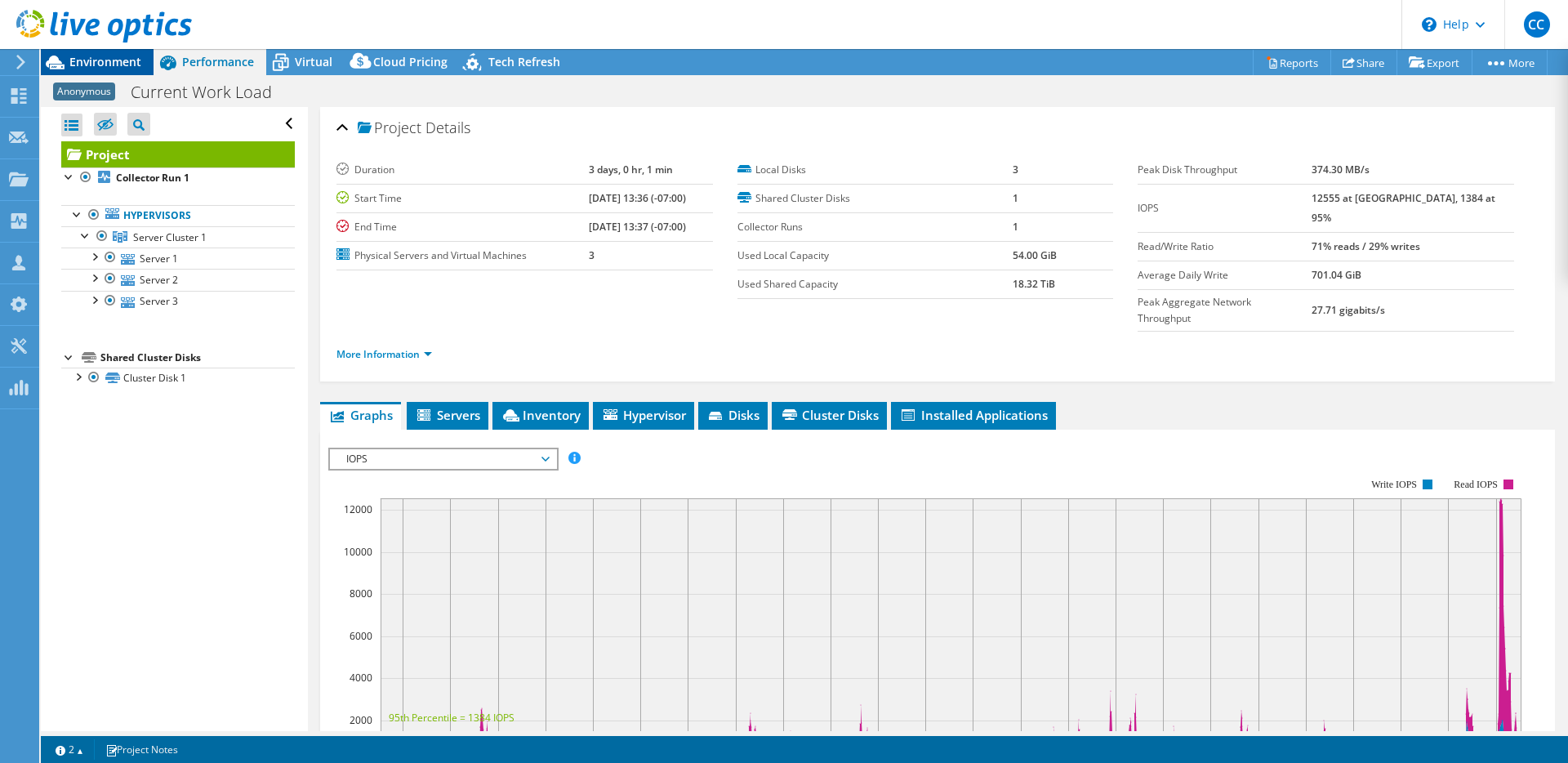
click at [85, 66] on span "Environment" at bounding box center [105, 61] width 72 height 15
